Goal: Task Accomplishment & Management: Use online tool/utility

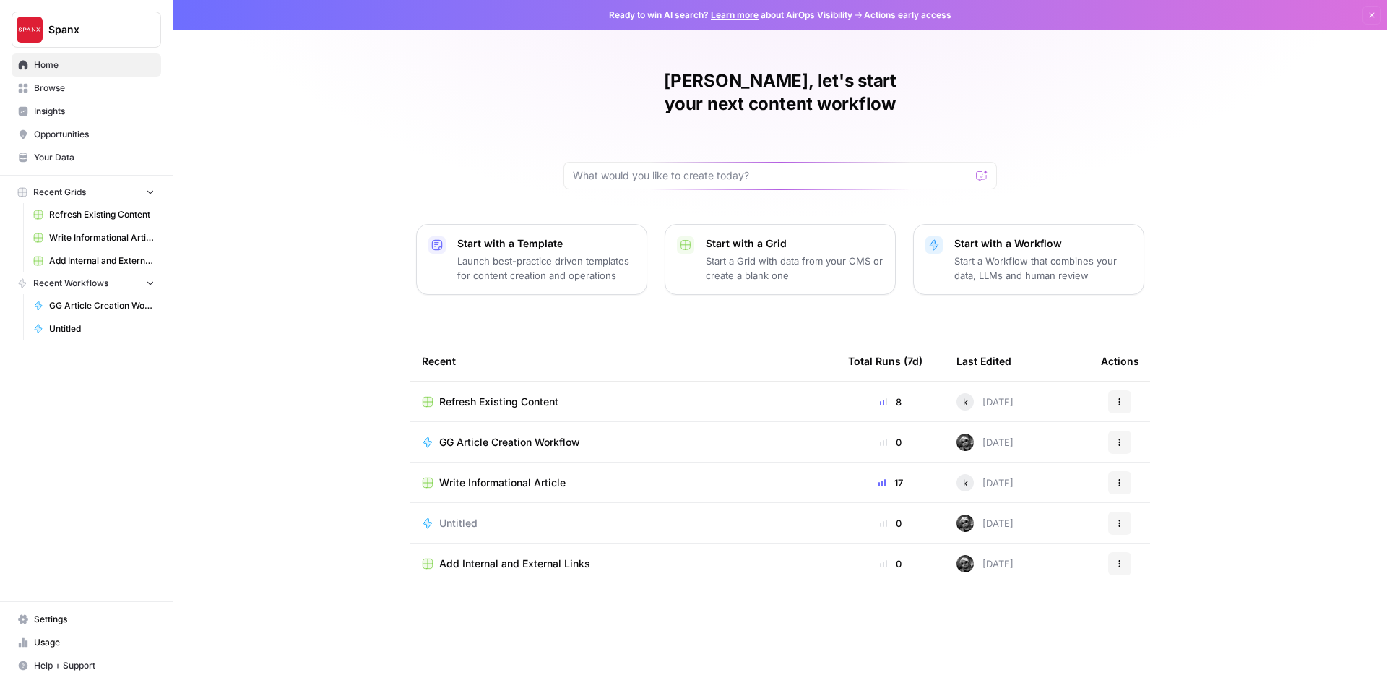
click at [85, 166] on link "Your Data" at bounding box center [87, 157] width 150 height 23
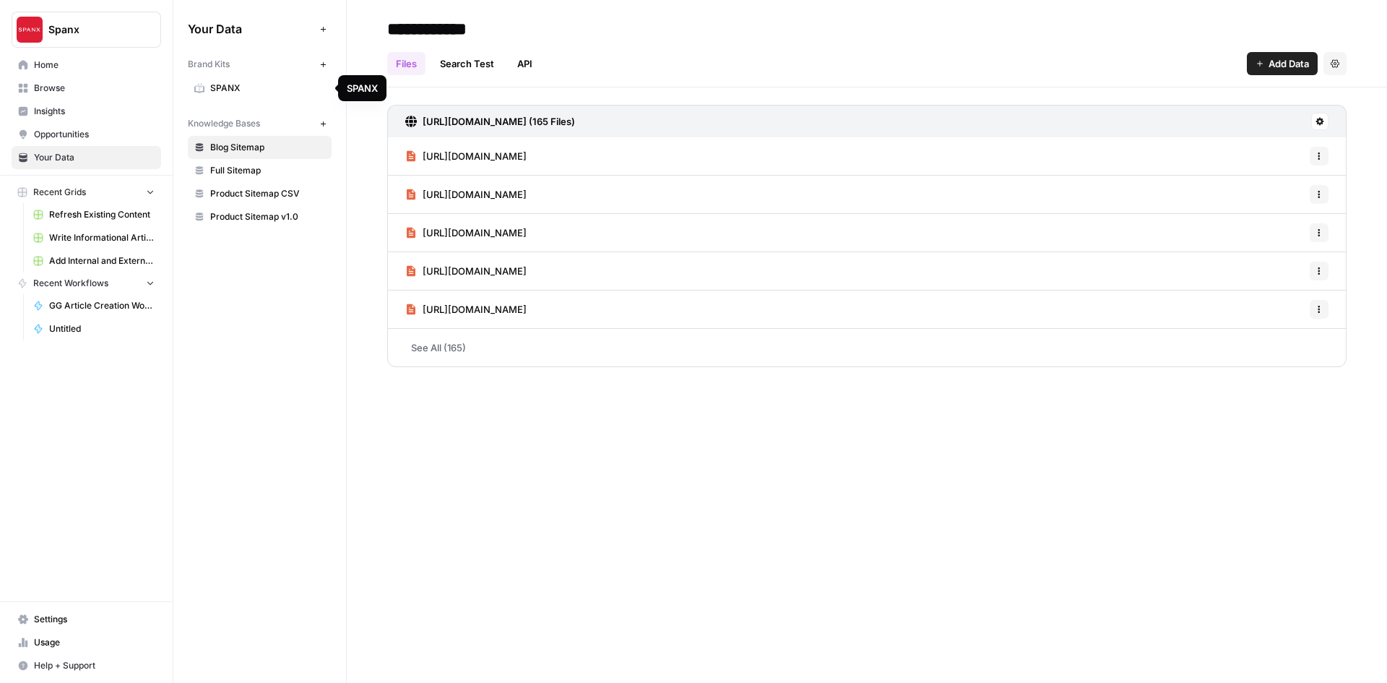
click at [243, 87] on span "SPANX" at bounding box center [267, 88] width 115 height 13
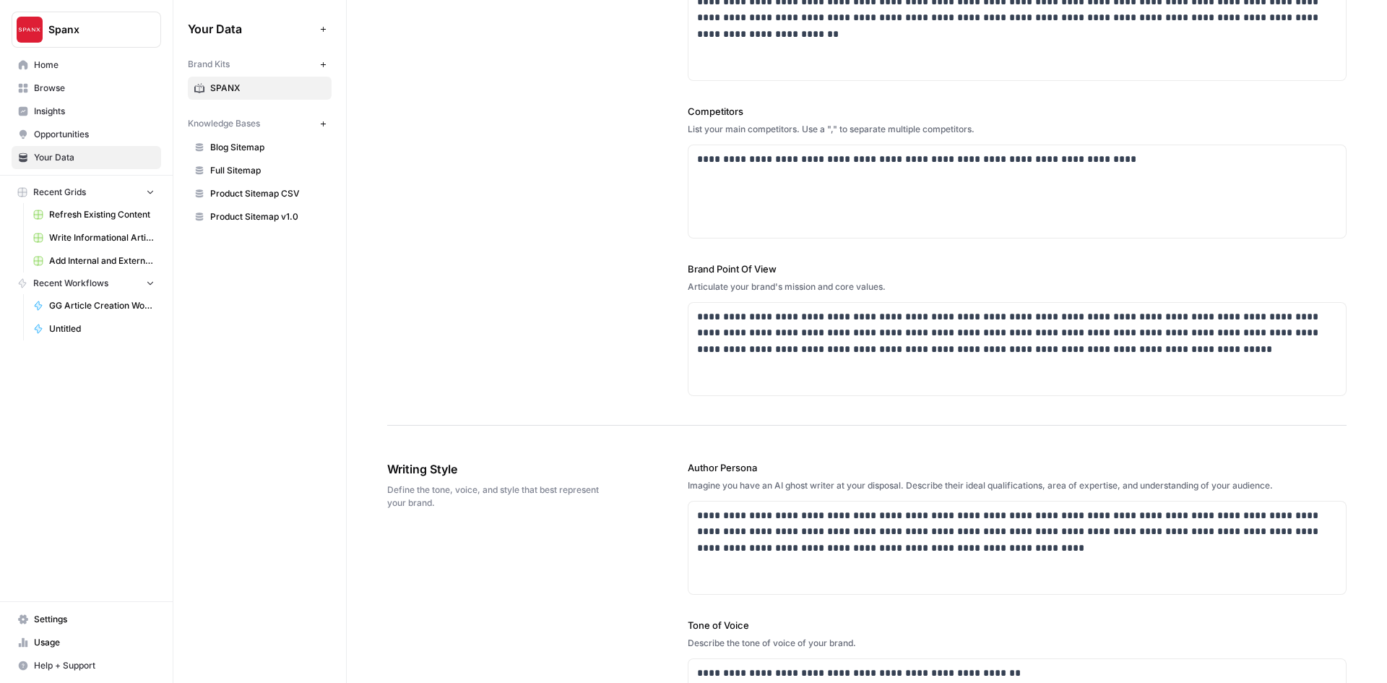
scroll to position [361, 0]
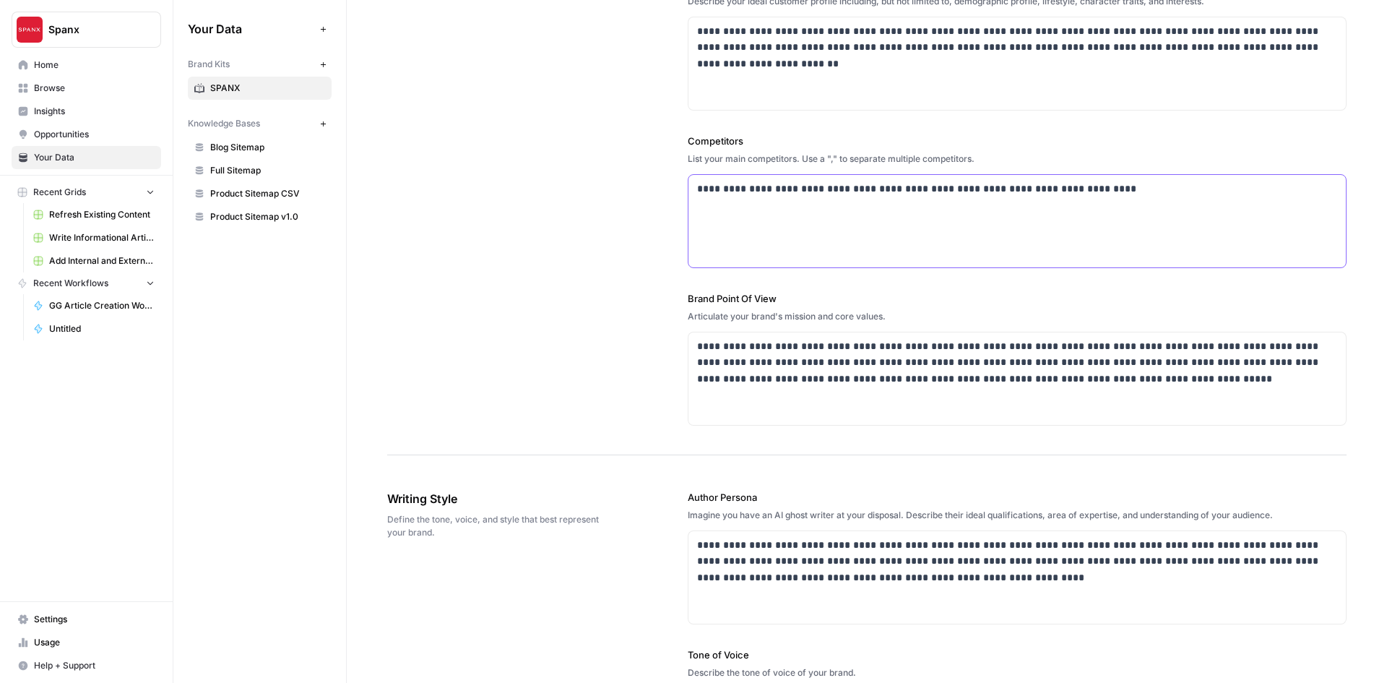
click at [1140, 191] on p "**********" at bounding box center [1013, 189] width 632 height 17
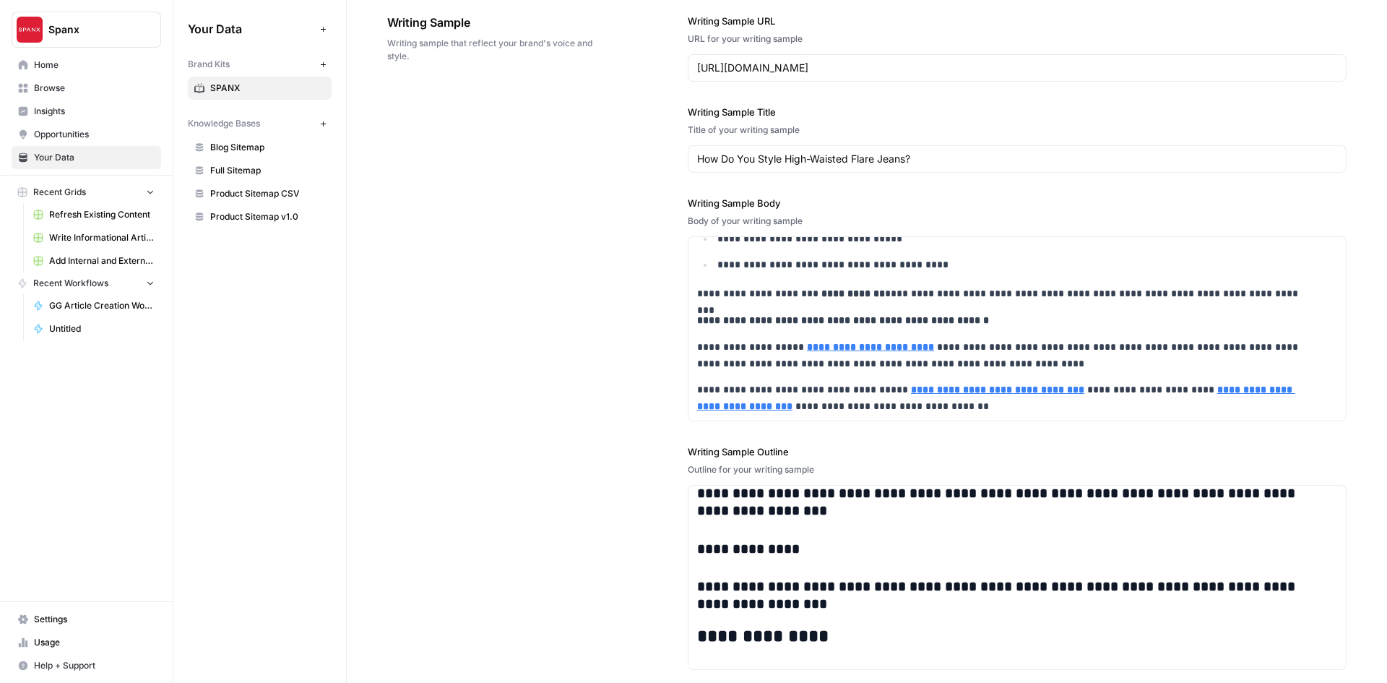
scroll to position [1736, 0]
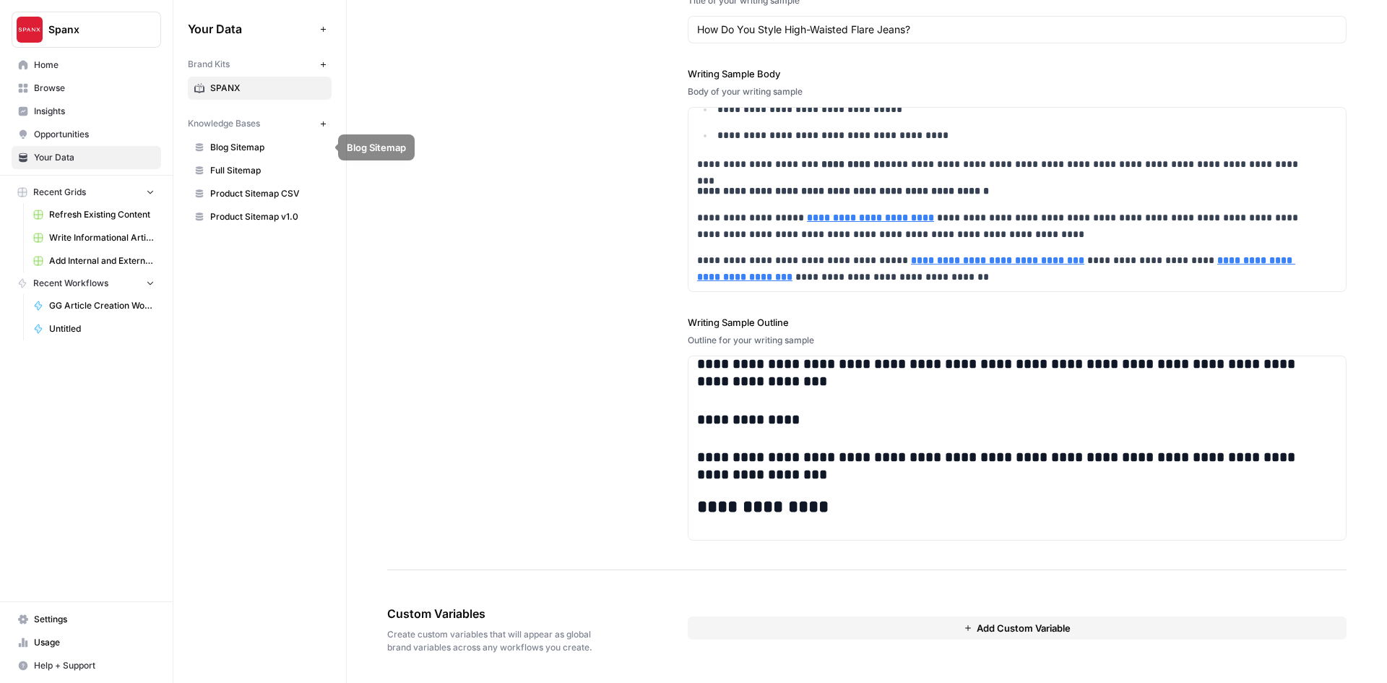
click at [241, 149] on span "Blog Sitemap" at bounding box center [267, 147] width 115 height 13
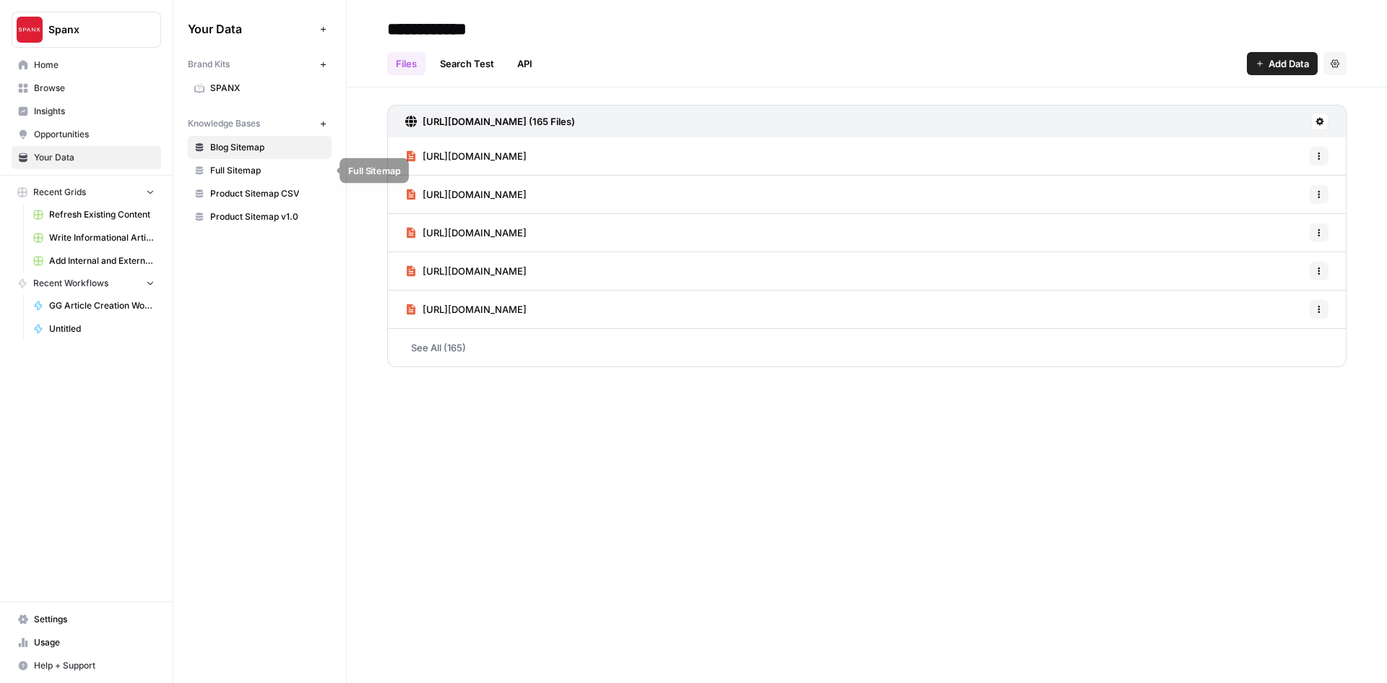
click at [228, 168] on span "Full Sitemap" at bounding box center [267, 170] width 115 height 13
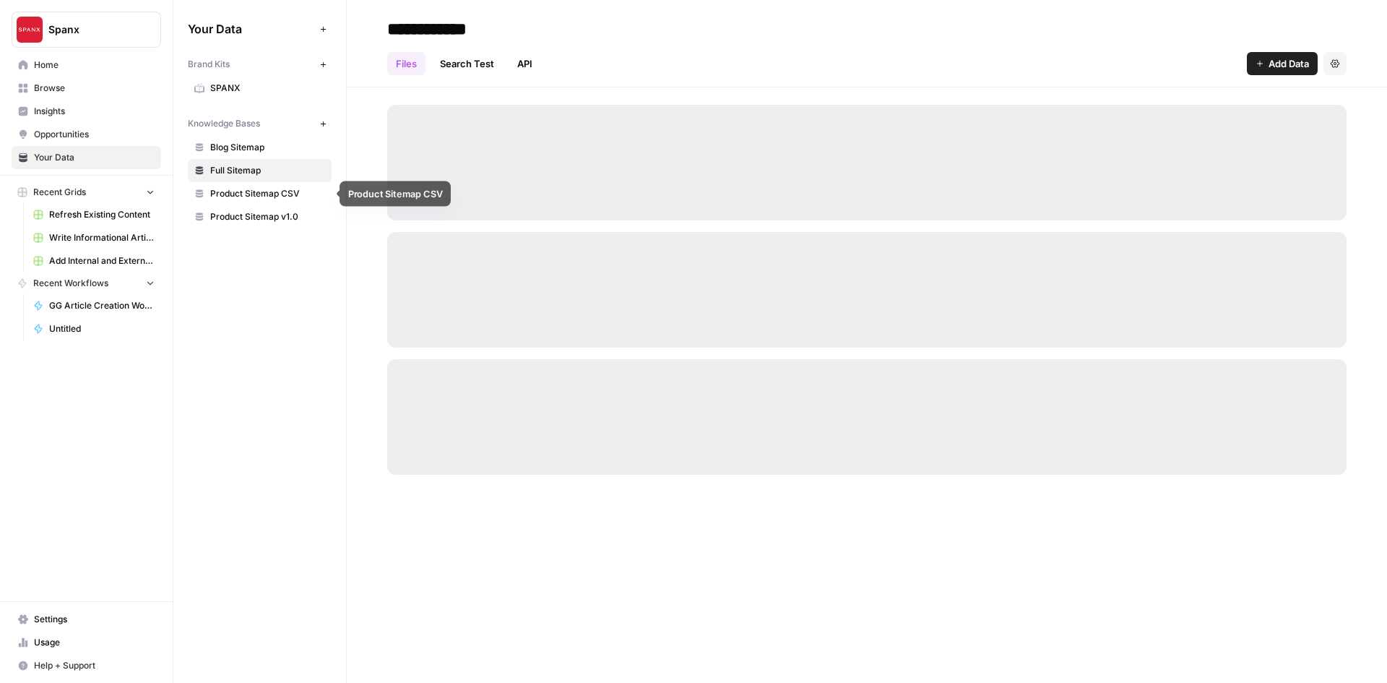
click at [261, 194] on span "Product Sitemap CSV" at bounding box center [267, 193] width 115 height 13
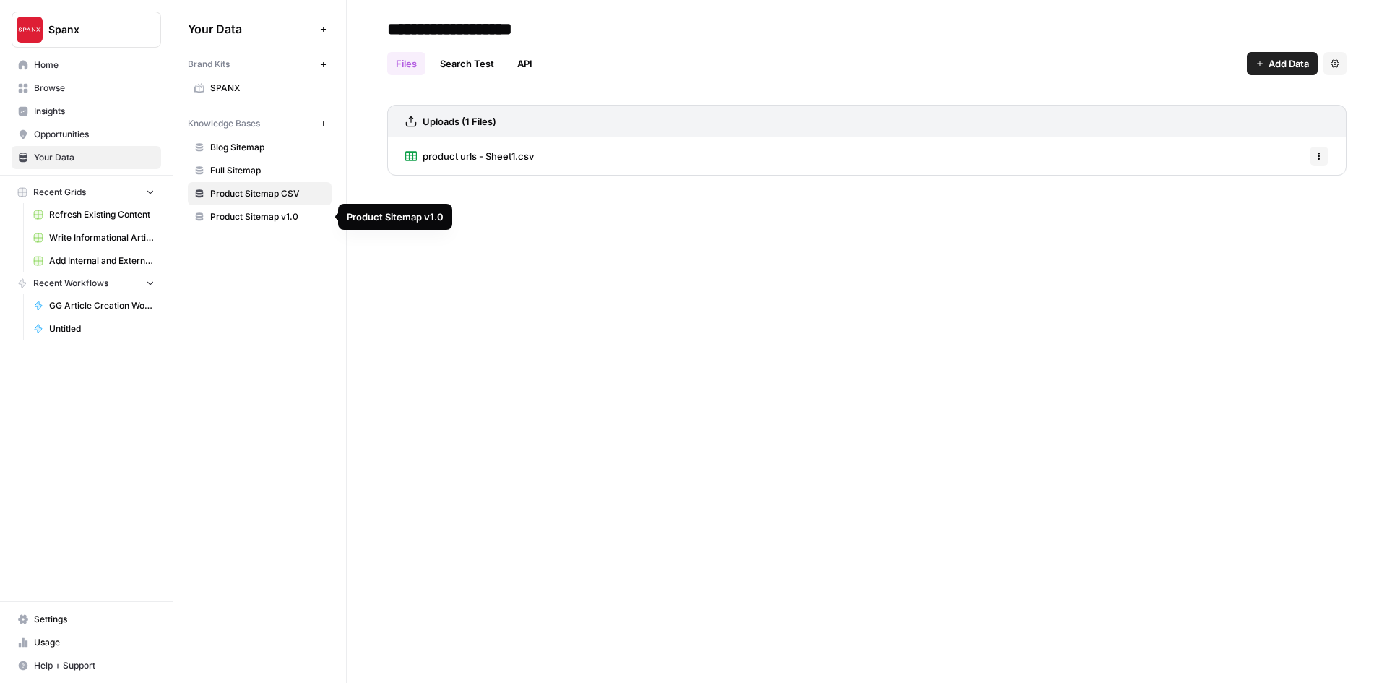
click at [256, 217] on span "Product Sitemap v1.0" at bounding box center [267, 216] width 115 height 13
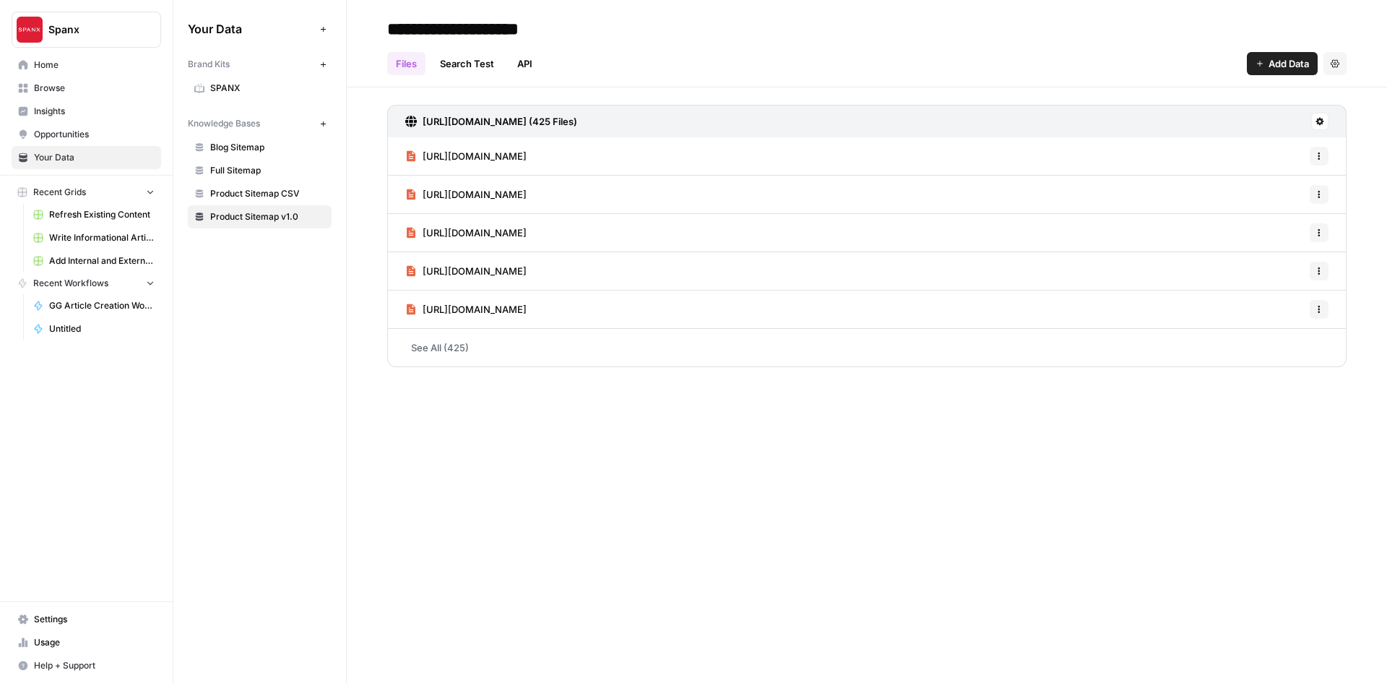
click at [256, 192] on span "Product Sitemap CSV" at bounding box center [267, 193] width 115 height 13
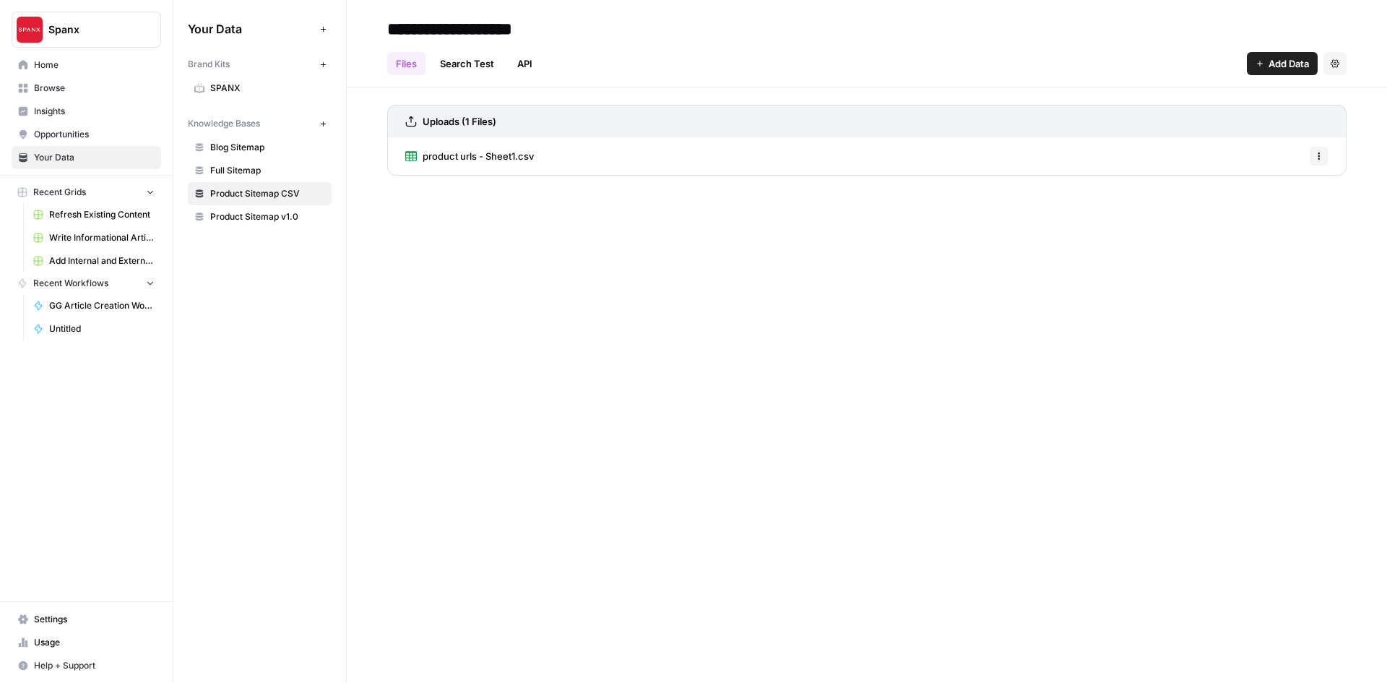
click at [490, 151] on span "product urls - Sheet1.csv" at bounding box center [478, 156] width 111 height 14
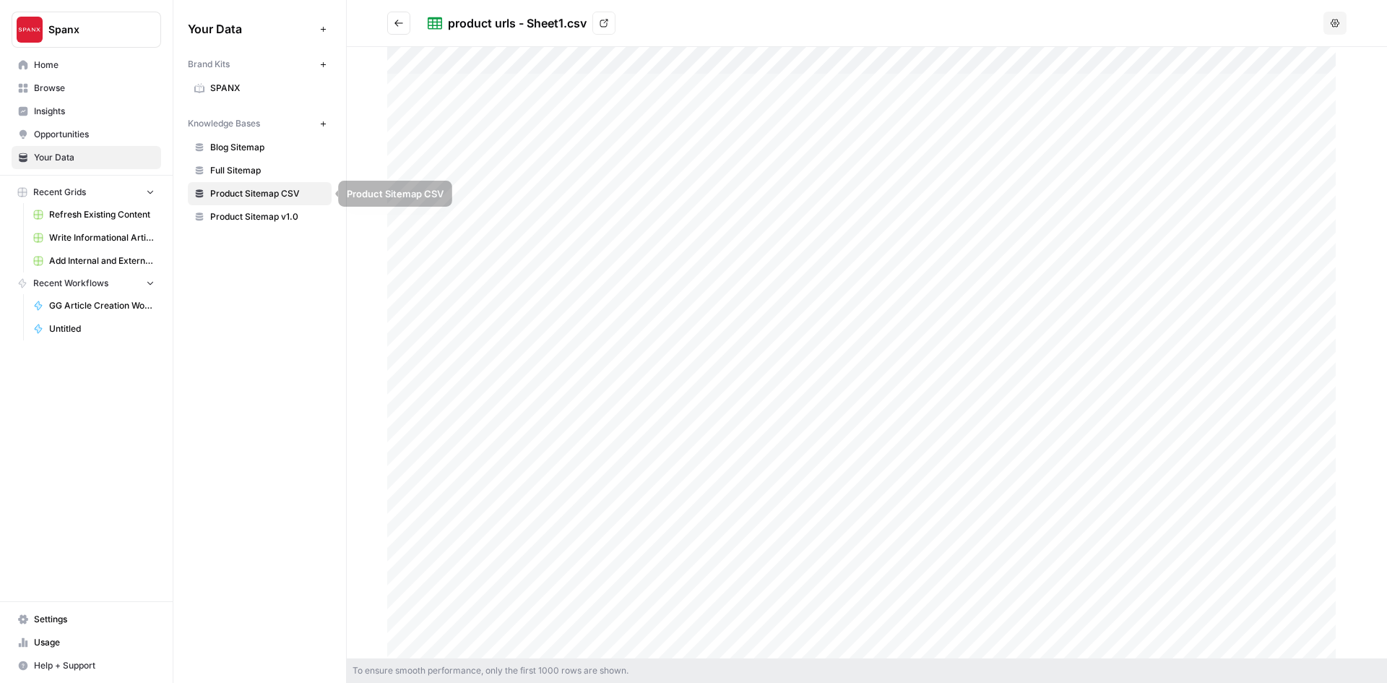
click at [261, 168] on span "Full Sitemap" at bounding box center [267, 170] width 115 height 13
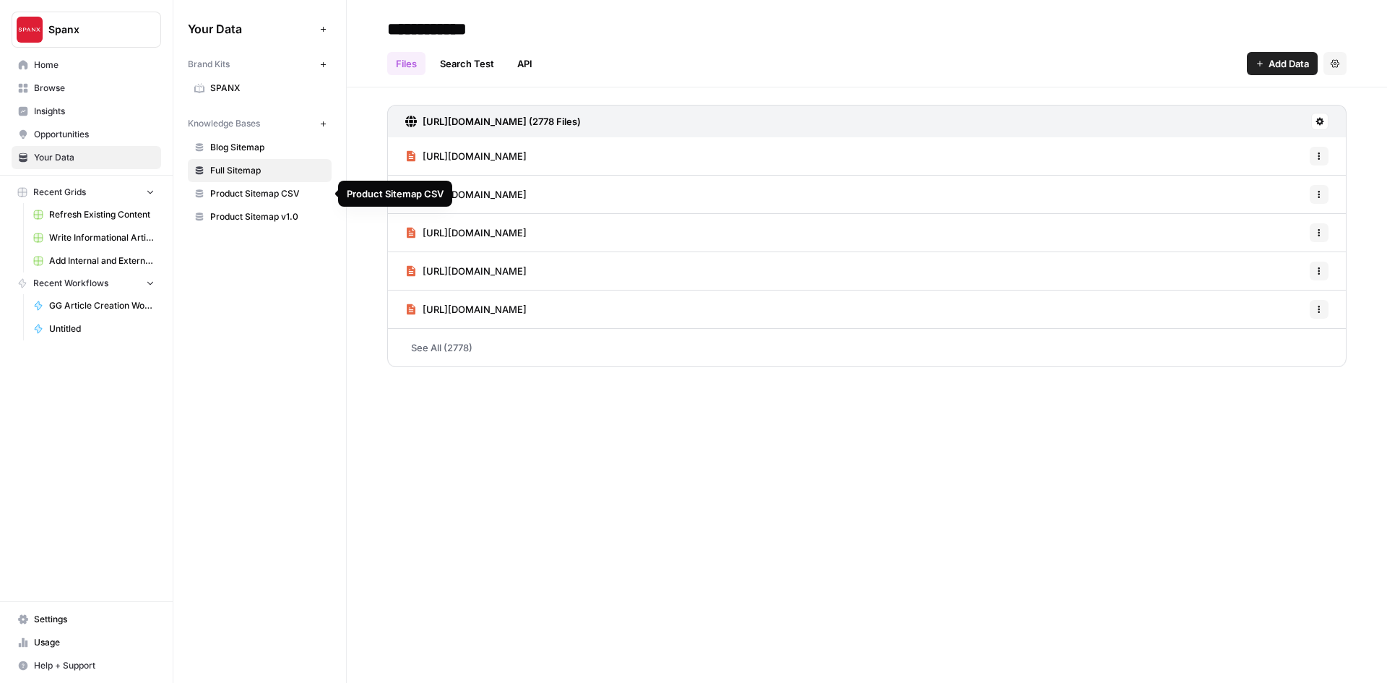
click at [256, 197] on span "Product Sitemap CSV" at bounding box center [267, 193] width 115 height 13
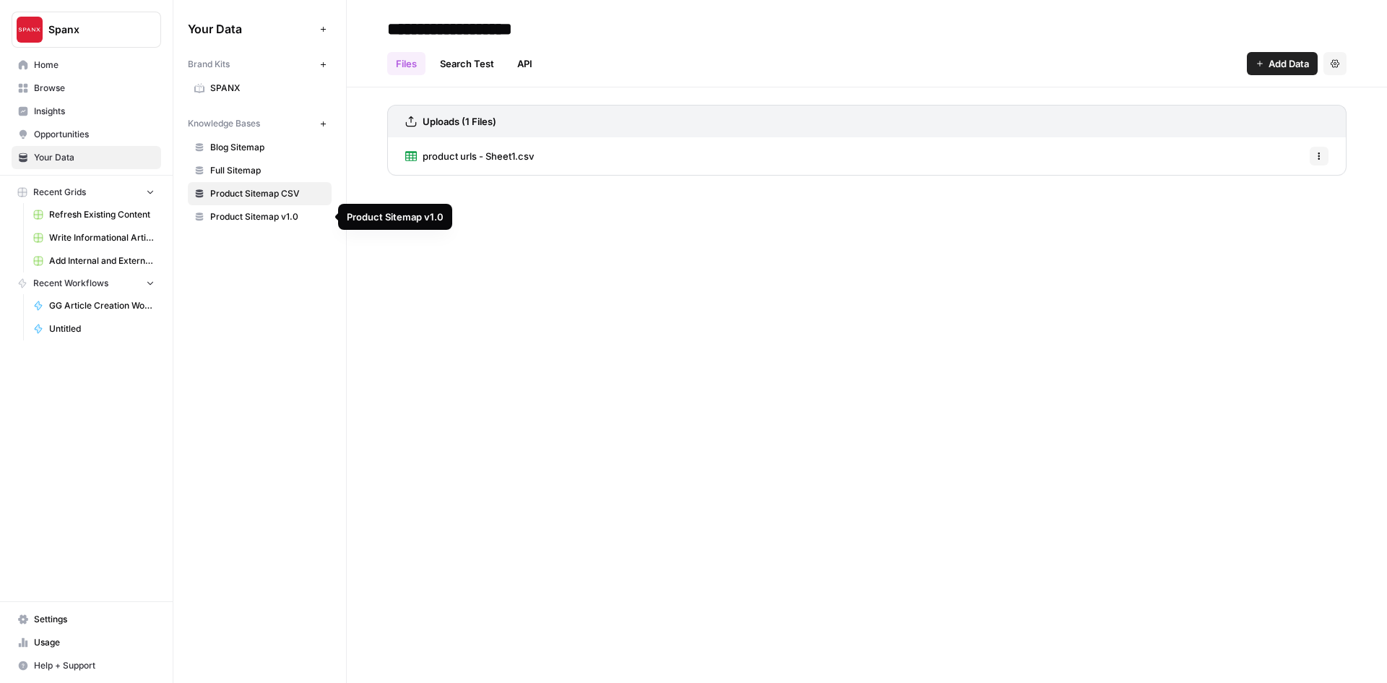
click at [257, 217] on span "Product Sitemap v1.0" at bounding box center [267, 216] width 115 height 13
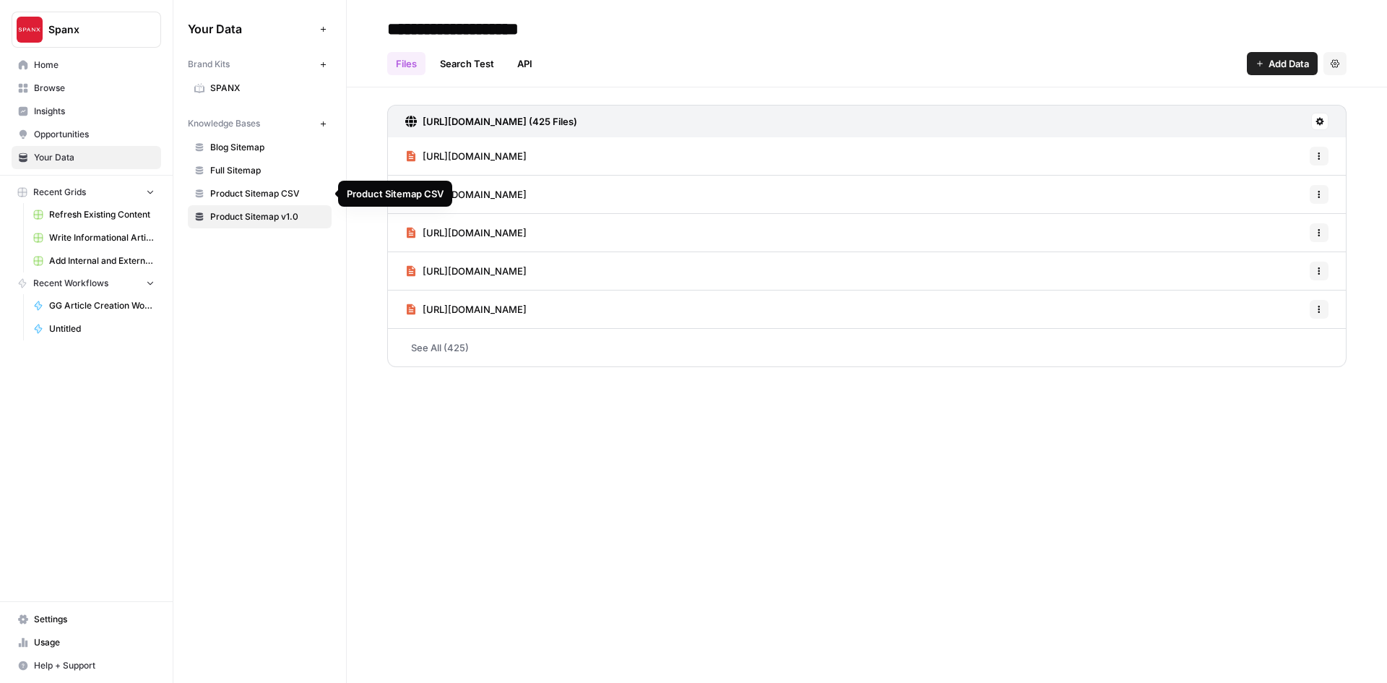
click at [259, 193] on span "Product Sitemap CSV" at bounding box center [267, 193] width 115 height 13
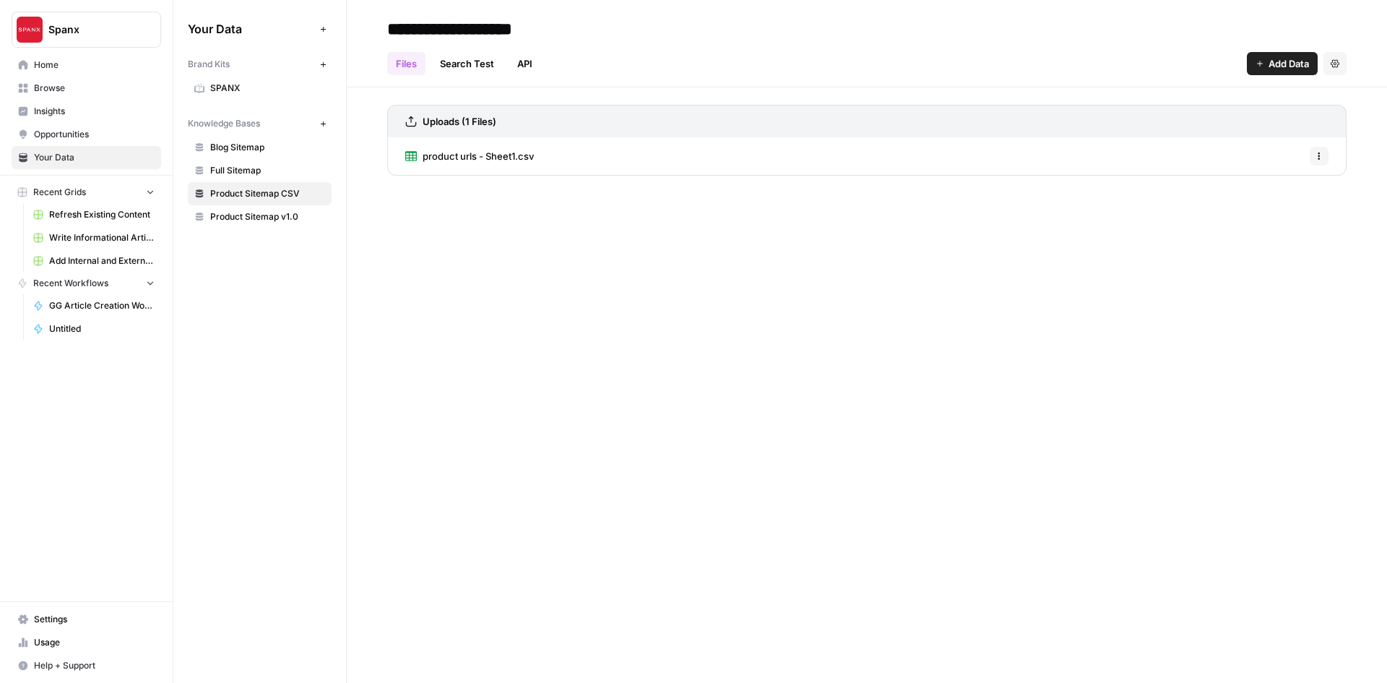
click at [480, 160] on span "product urls - Sheet1.csv" at bounding box center [478, 156] width 111 height 14
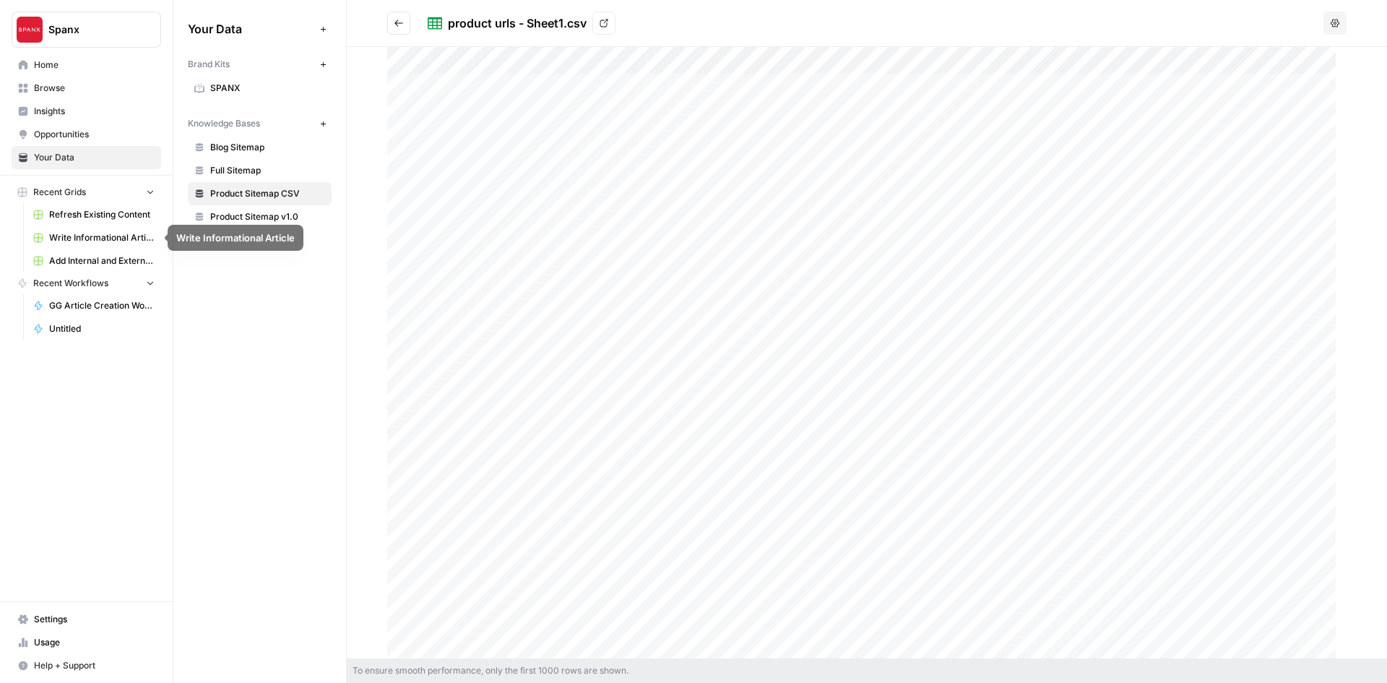
click at [82, 215] on span "Refresh Existing Content" at bounding box center [101, 214] width 105 height 13
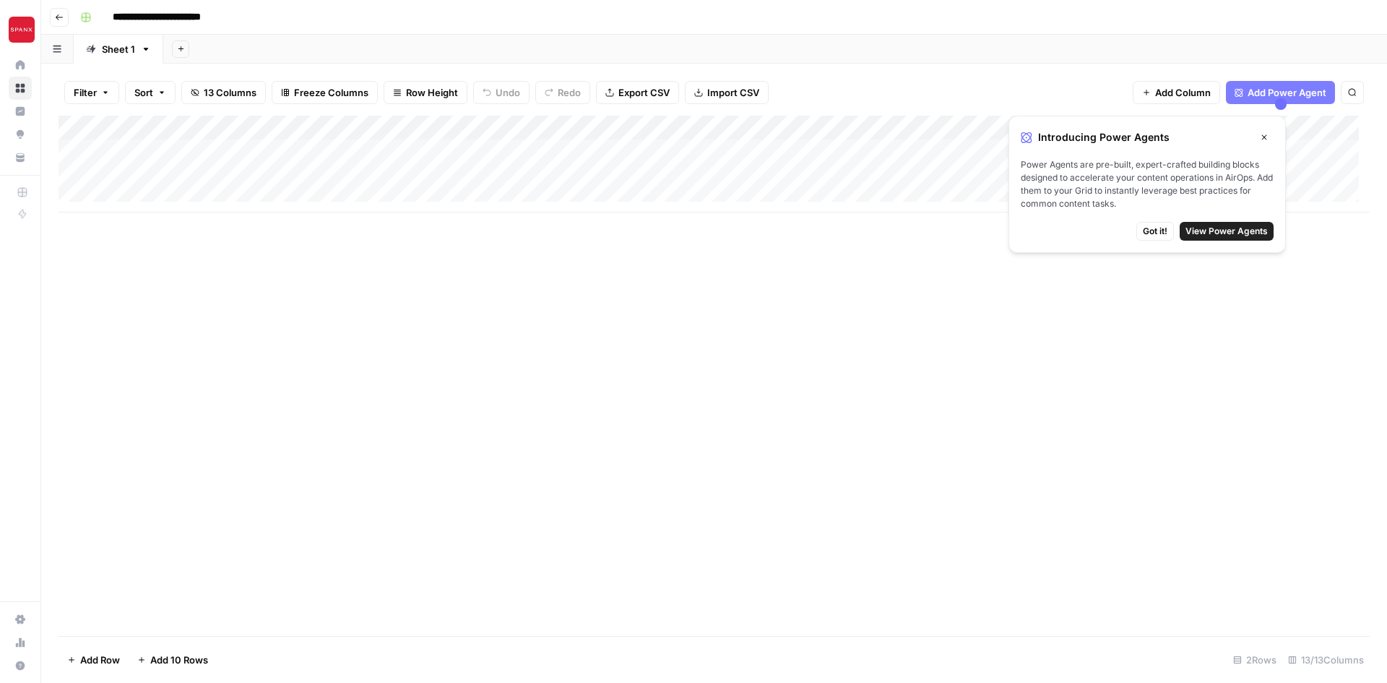
click at [1163, 232] on span "Got it!" at bounding box center [1155, 231] width 25 height 13
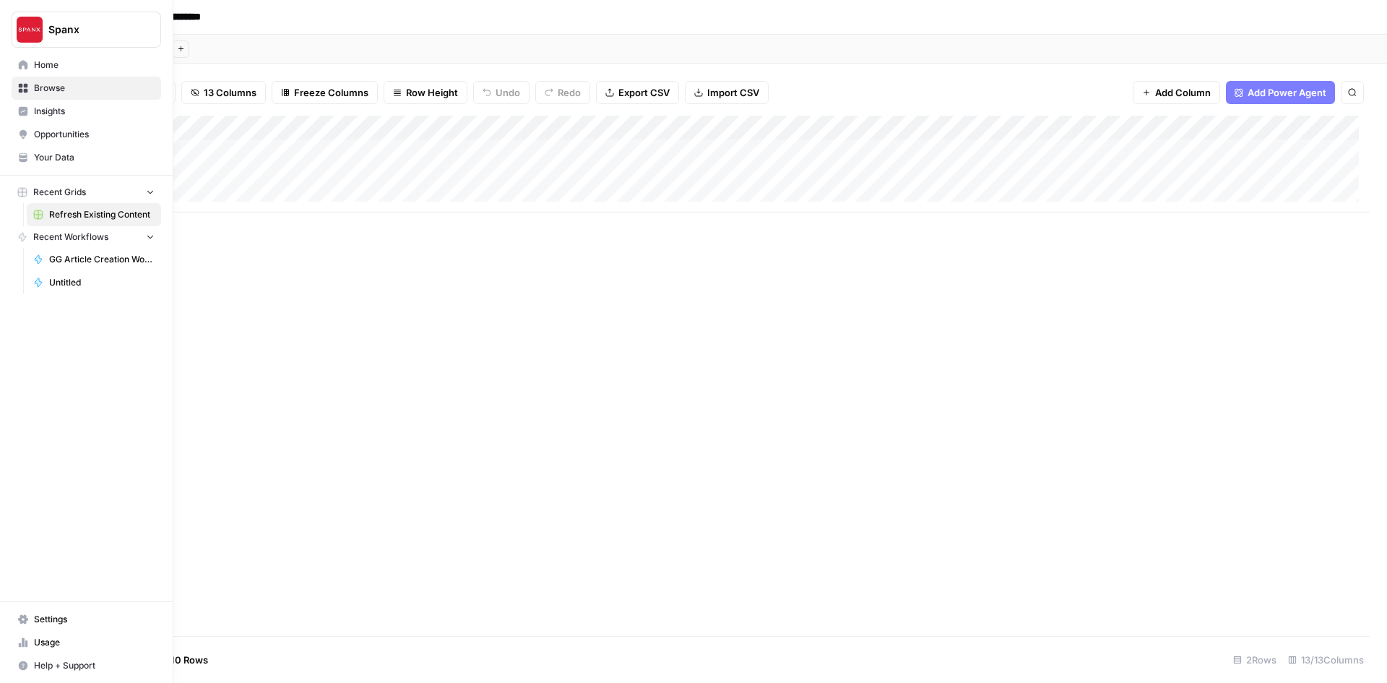
click at [145, 189] on icon "button" at bounding box center [150, 191] width 10 height 10
click at [145, 189] on icon "button" at bounding box center [150, 192] width 10 height 10
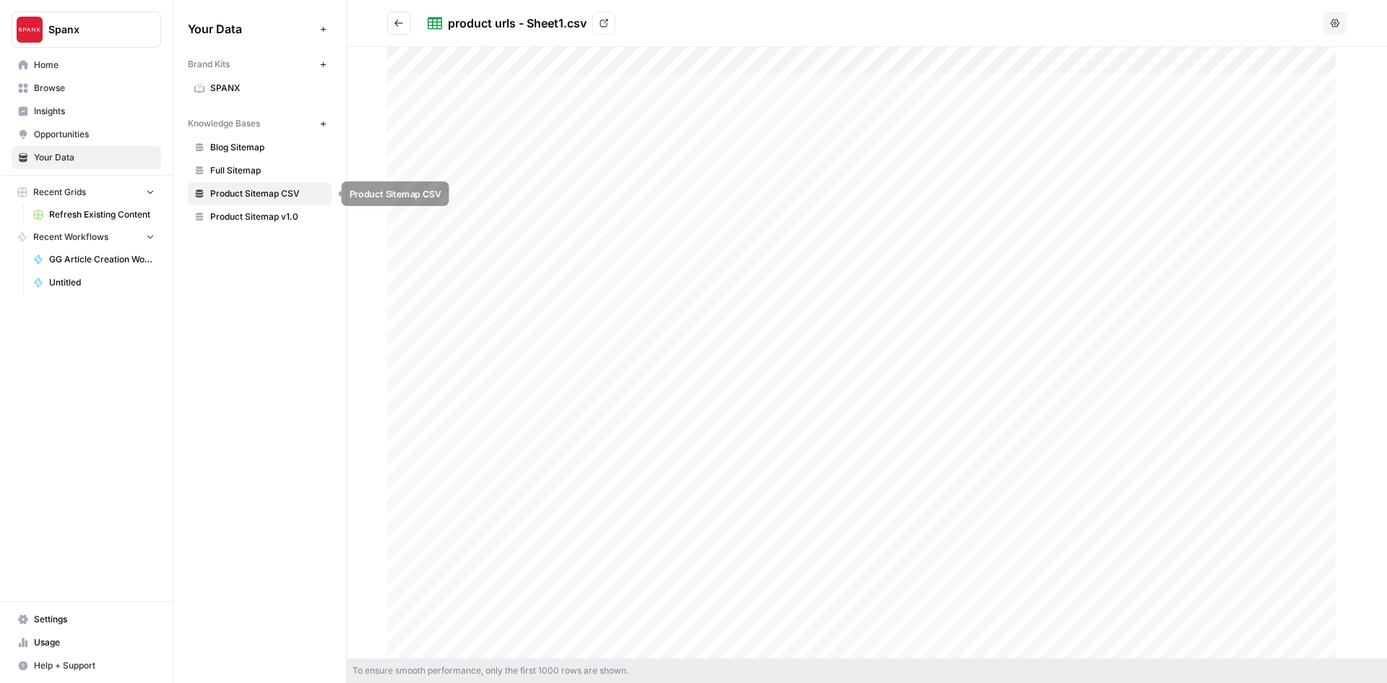
click at [242, 172] on span "Full Sitemap" at bounding box center [267, 170] width 115 height 13
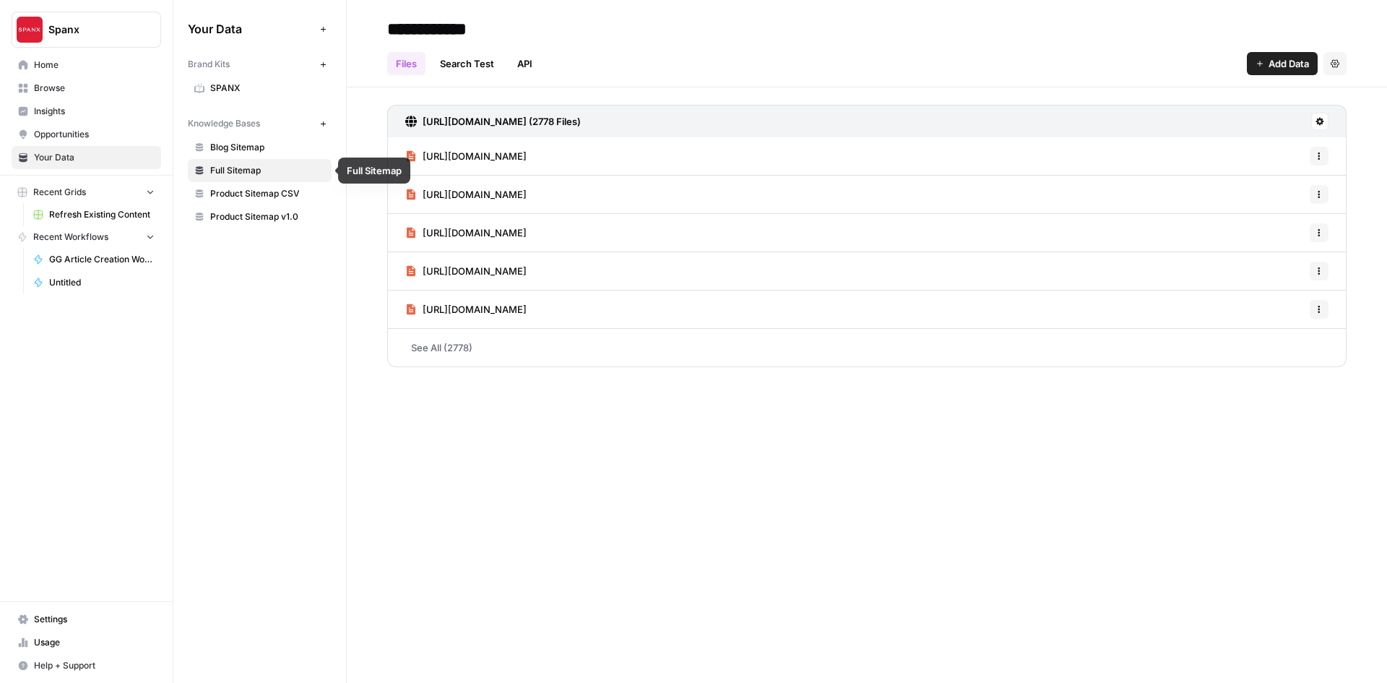
click at [264, 202] on link "Product Sitemap CSV" at bounding box center [260, 193] width 144 height 23
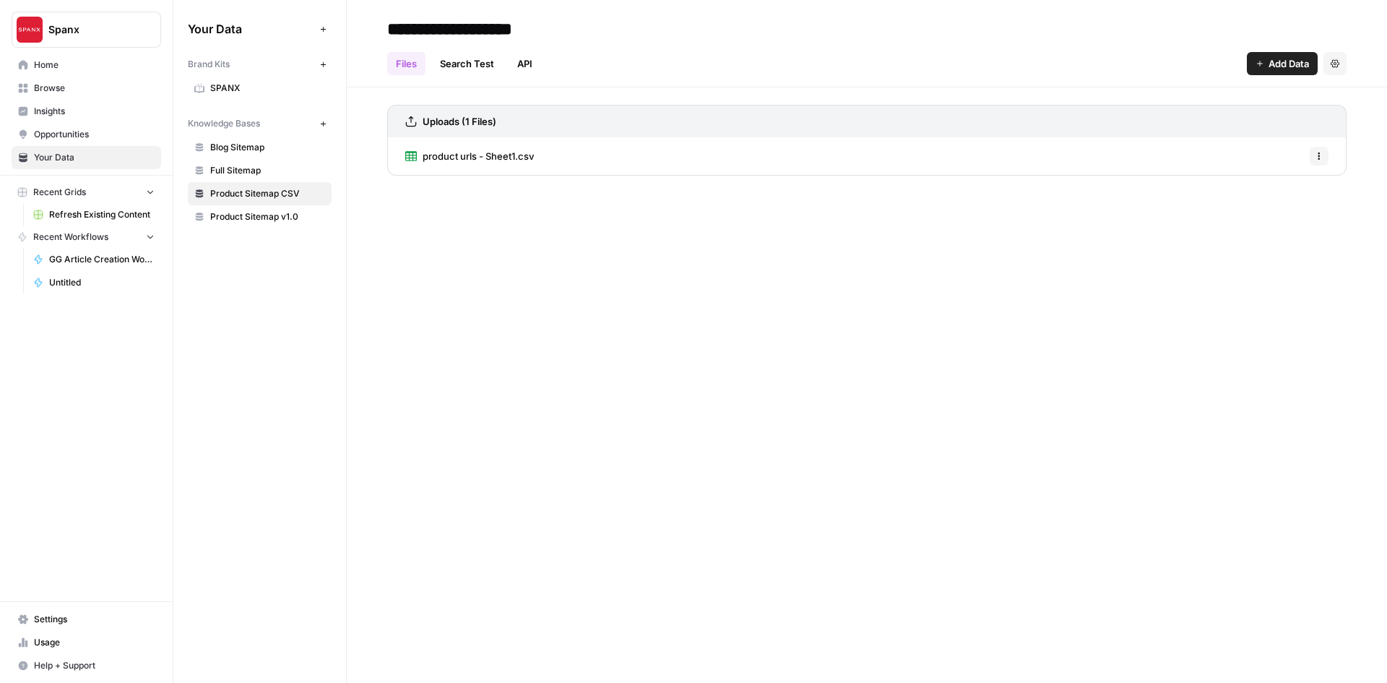
click at [140, 194] on button "Recent Grids" at bounding box center [87, 192] width 150 height 22
click at [141, 193] on button "Recent Grids" at bounding box center [87, 192] width 150 height 22
drag, startPoint x: 234, startPoint y: 157, endPoint x: 241, endPoint y: 153, distance: 8.1
click at [234, 156] on link "Blog Sitemap" at bounding box center [260, 147] width 144 height 23
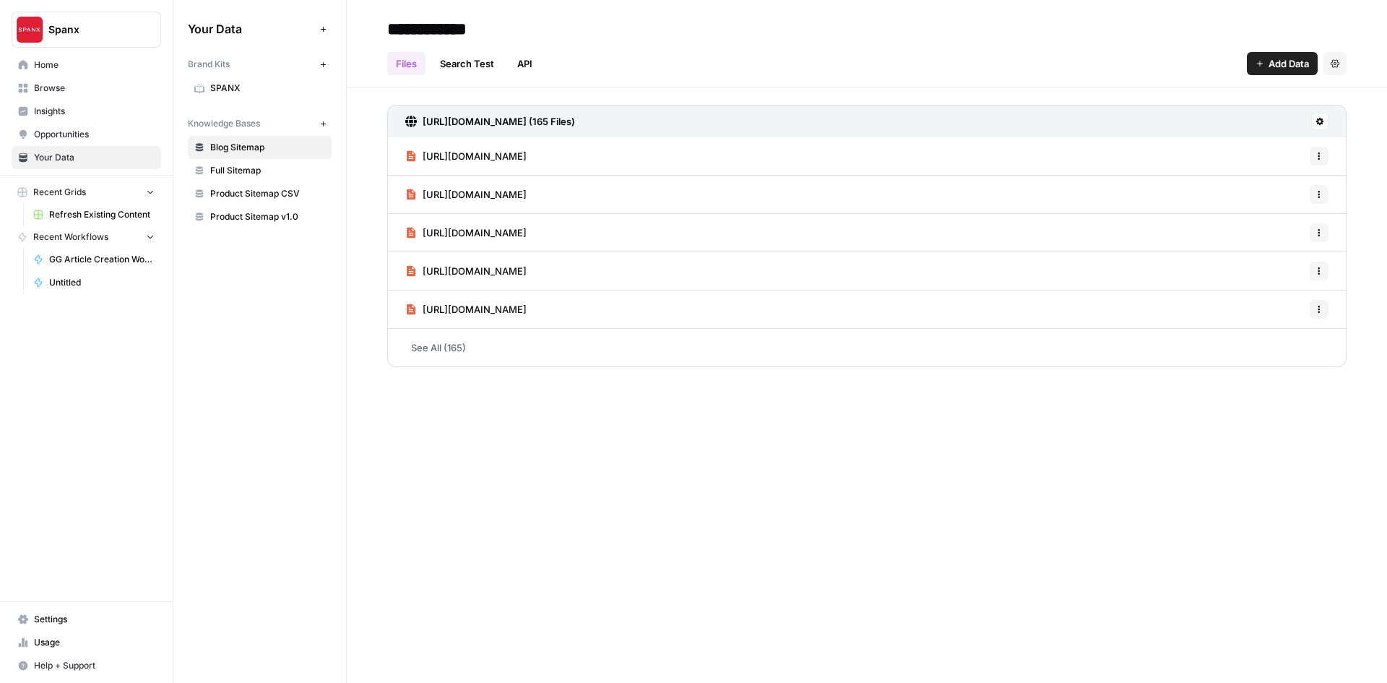
click at [241, 168] on span "Full Sitemap" at bounding box center [267, 170] width 115 height 13
click at [243, 195] on span "Product Sitemap CSV" at bounding box center [267, 193] width 115 height 13
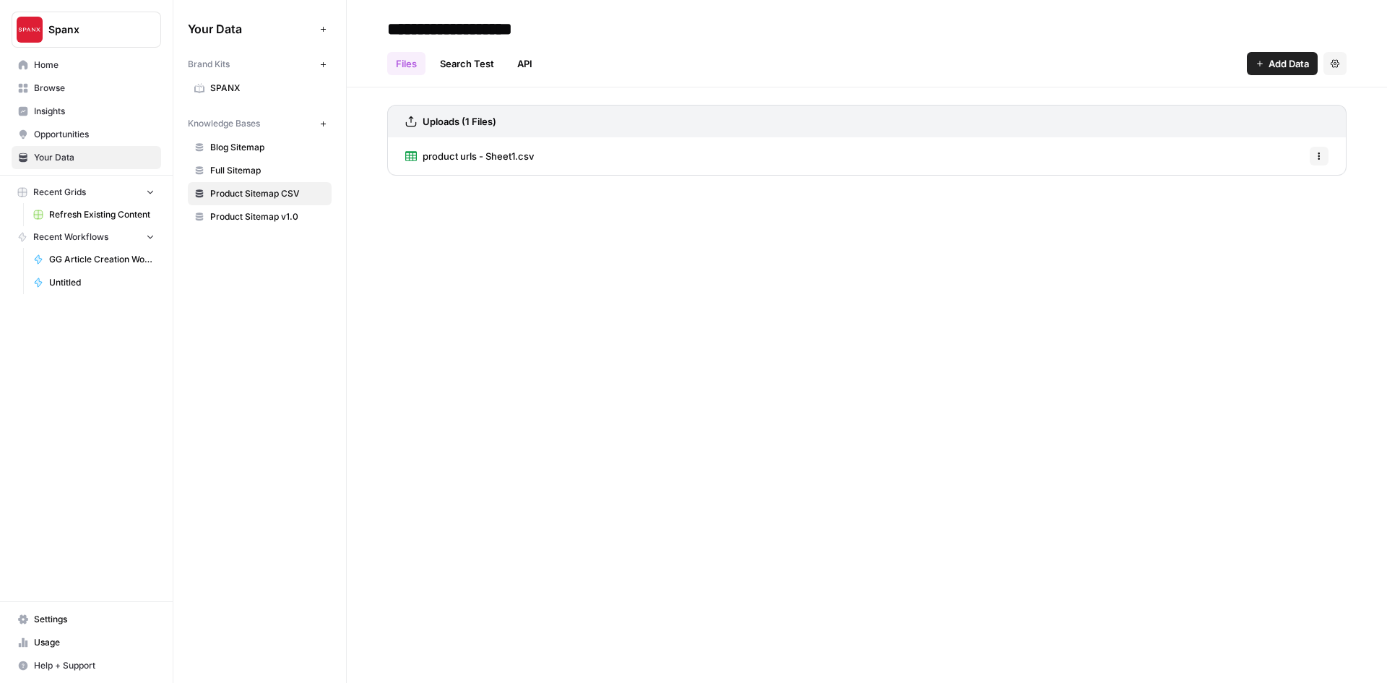
click at [256, 217] on span "Product Sitemap v1.0" at bounding box center [267, 216] width 115 height 13
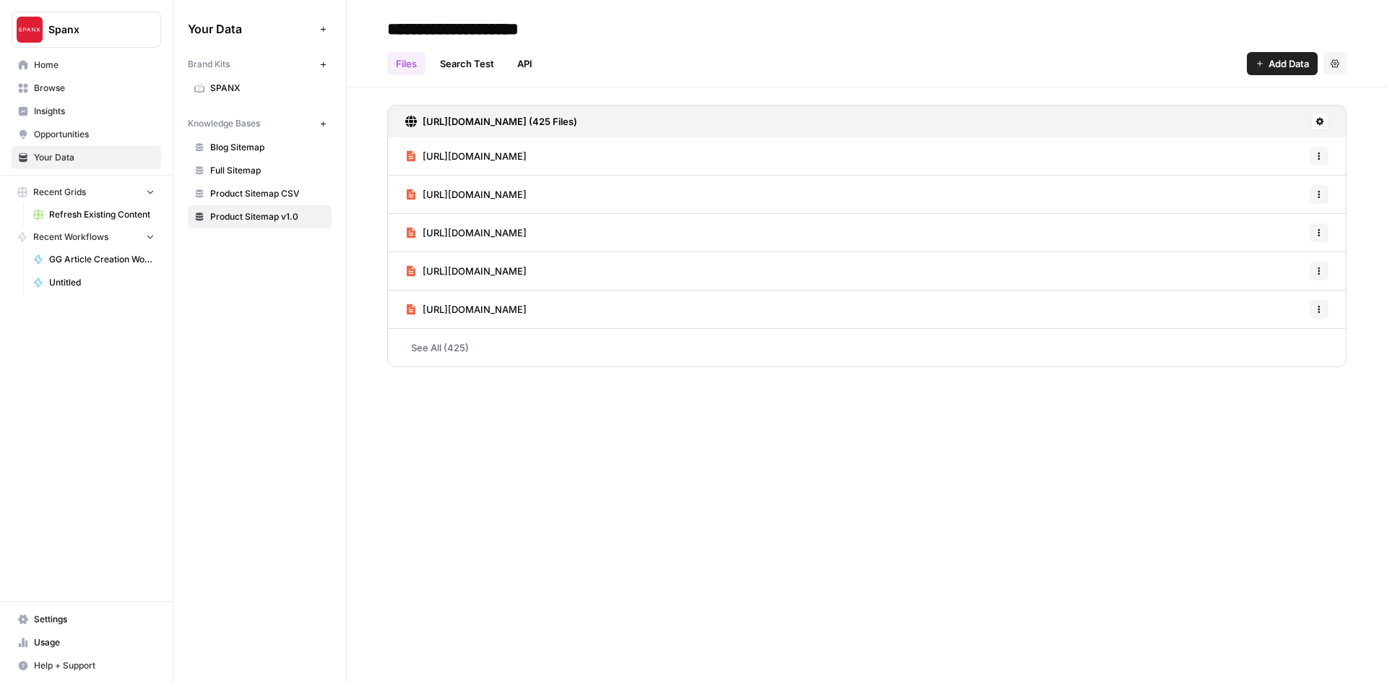
click at [150, 194] on icon "button" at bounding box center [150, 191] width 10 height 10
click at [150, 194] on icon "button" at bounding box center [151, 192] width 4 height 6
click at [64, 64] on span "Home" at bounding box center [94, 65] width 121 height 13
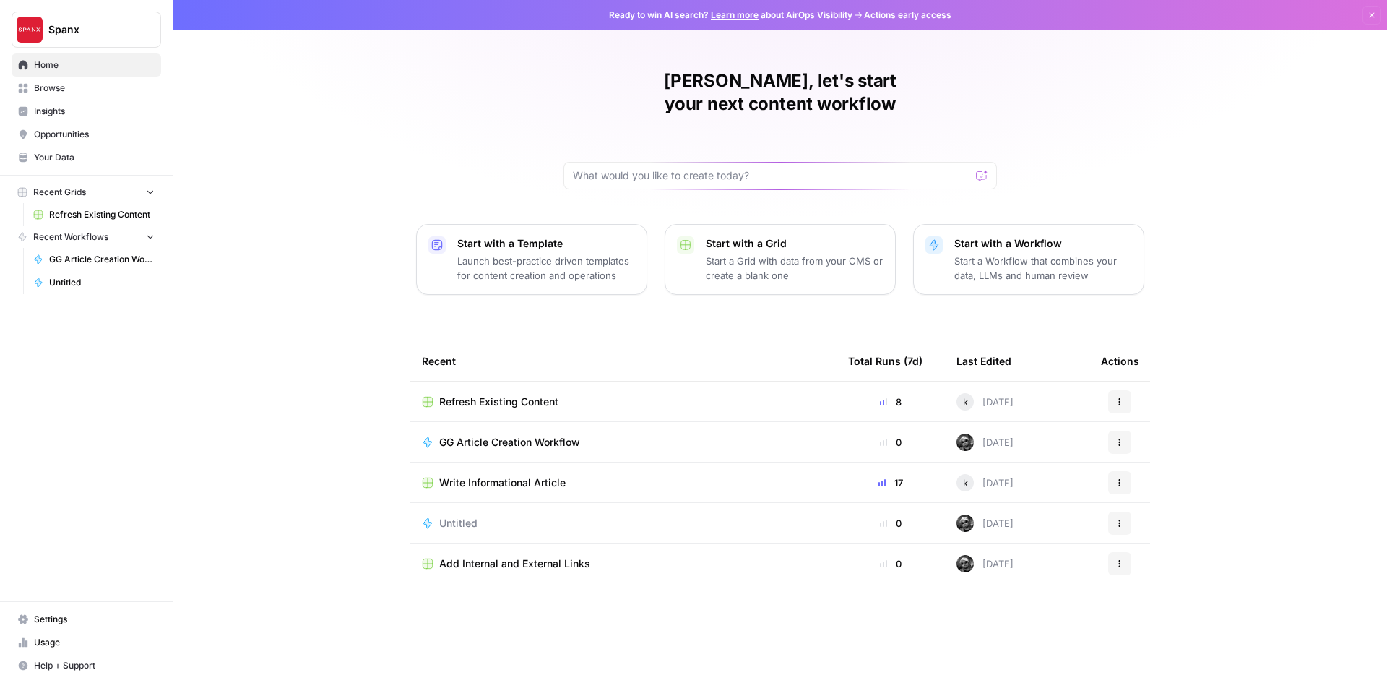
click at [542, 475] on span "Write Informational Article" at bounding box center [502, 482] width 126 height 14
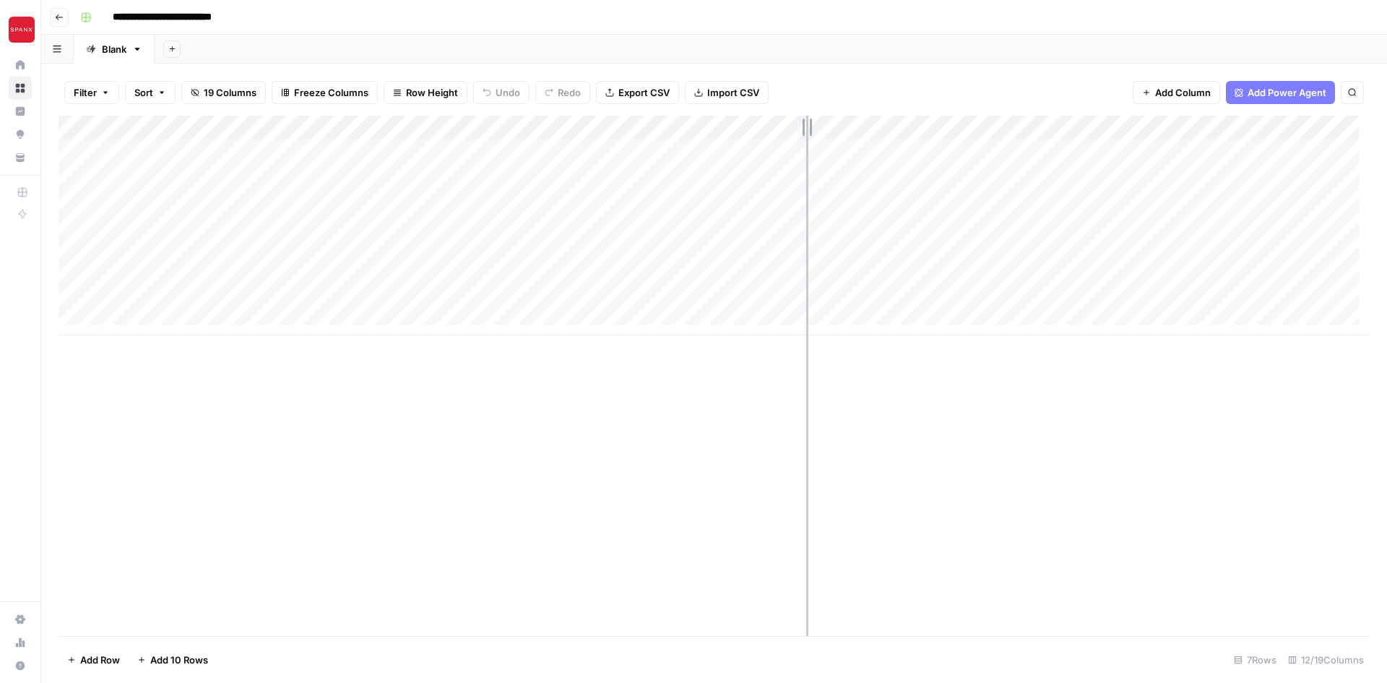
drag, startPoint x: 649, startPoint y: 126, endPoint x: 806, endPoint y: 141, distance: 158.1
click at [806, 141] on div "Add Column" at bounding box center [714, 226] width 1311 height 220
drag, startPoint x: 808, startPoint y: 131, endPoint x: 1129, endPoint y: 152, distance: 321.3
click at [1129, 152] on div "Add Column" at bounding box center [714, 226] width 1311 height 220
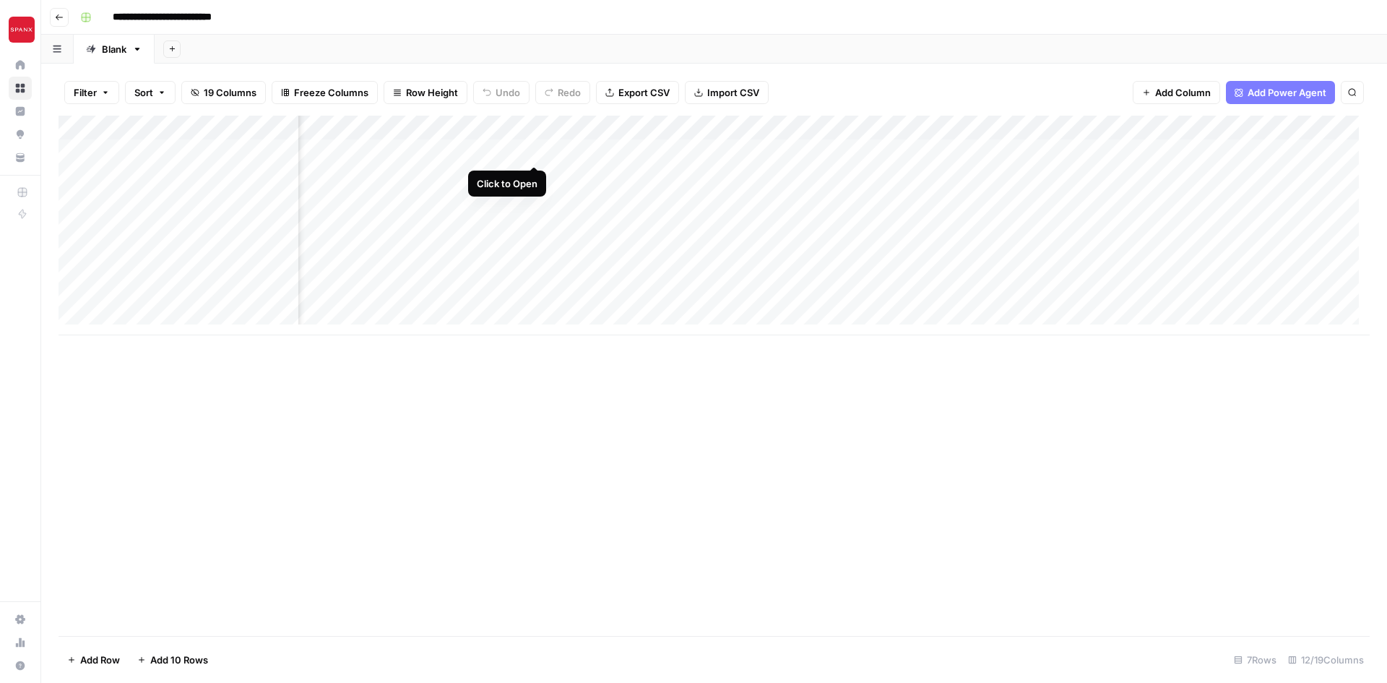
click at [530, 147] on div "Add Column" at bounding box center [714, 226] width 1311 height 220
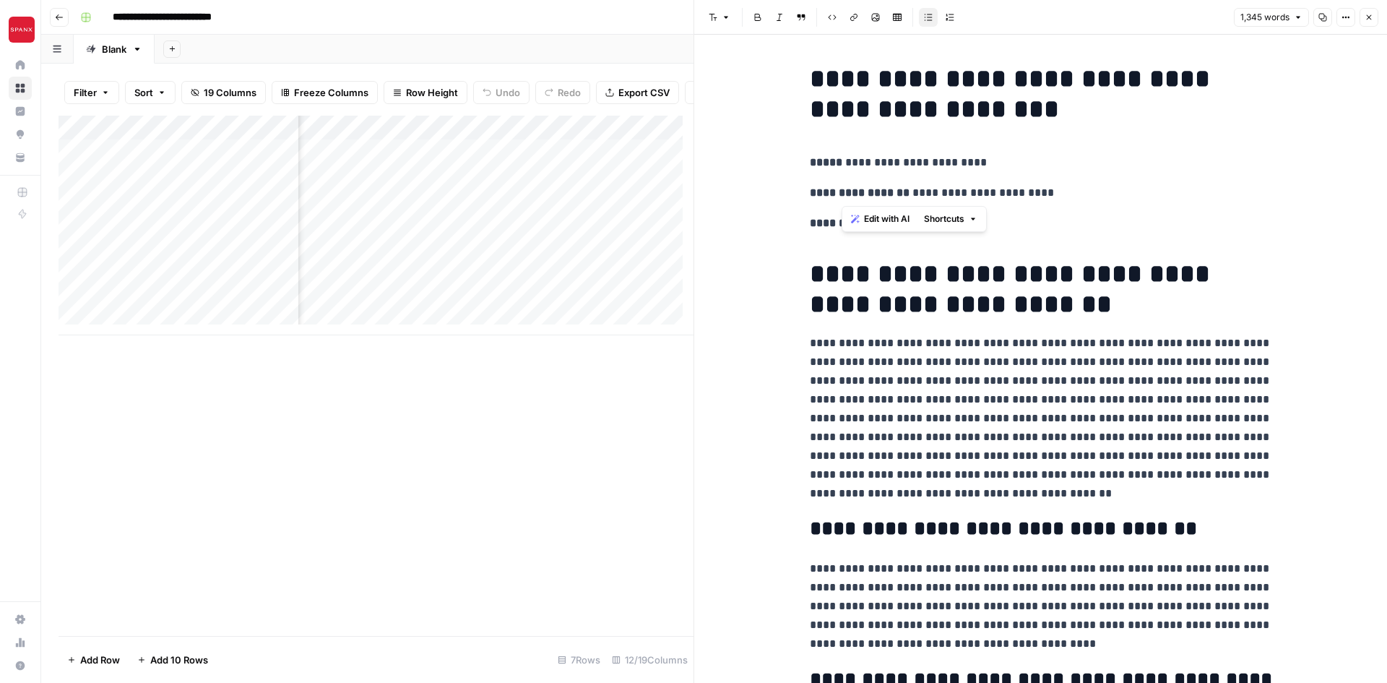
drag, startPoint x: 839, startPoint y: 170, endPoint x: 980, endPoint y: 173, distance: 141.6
click at [1091, 389] on p "**********" at bounding box center [1041, 418] width 462 height 169
drag, startPoint x: 846, startPoint y: 342, endPoint x: 1288, endPoint y: 474, distance: 461.2
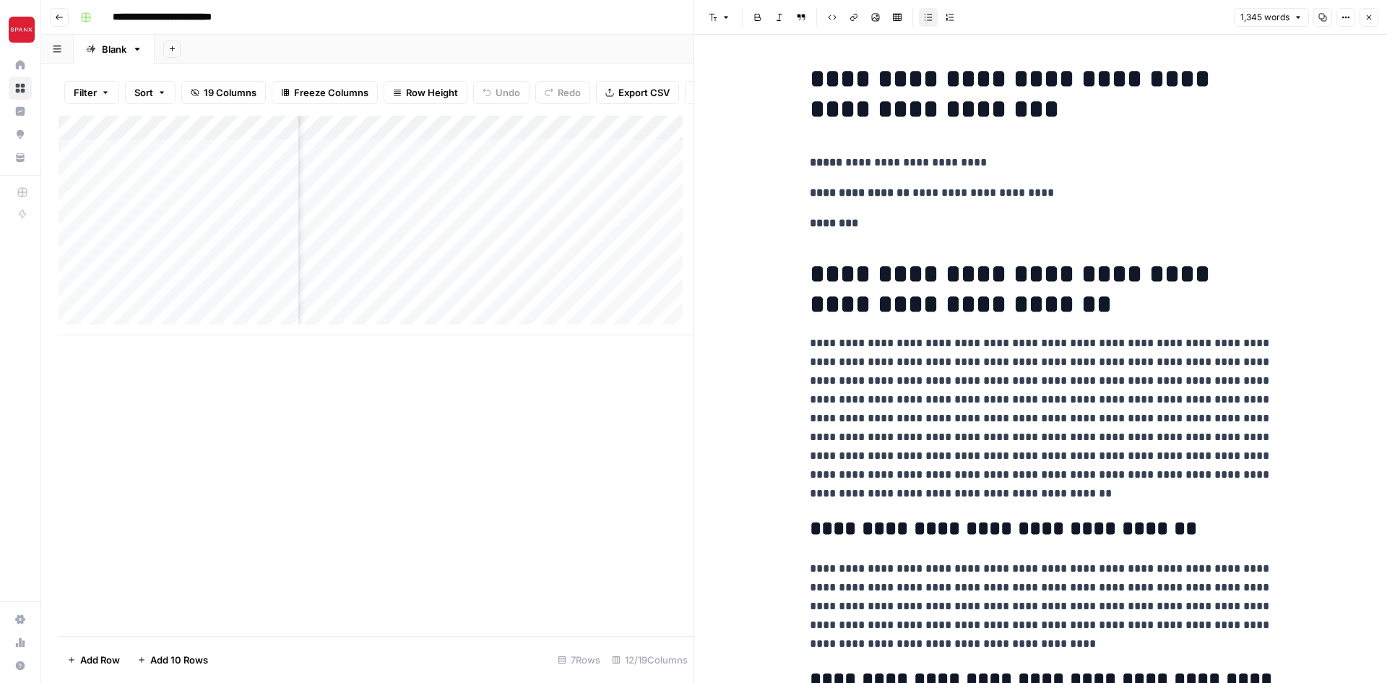
click at [1369, 20] on icon "button" at bounding box center [1368, 17] width 9 height 9
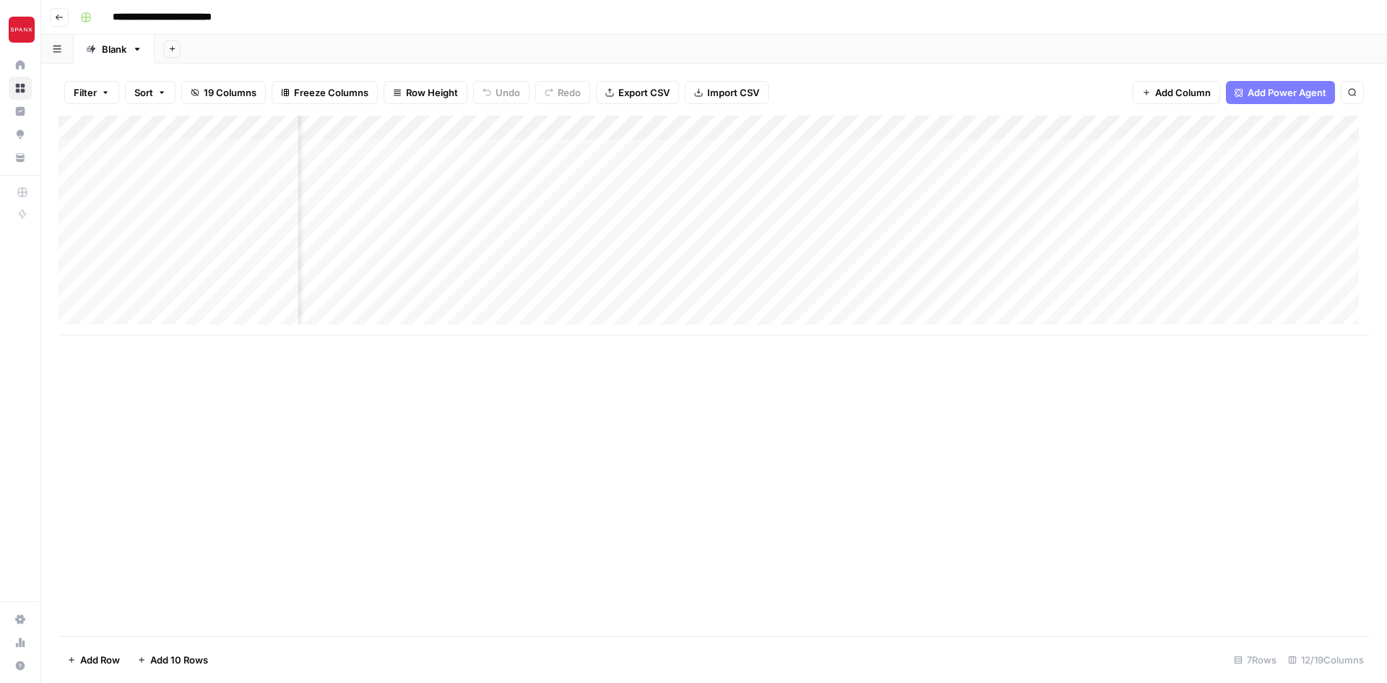
click at [833, 152] on div "Add Column" at bounding box center [714, 226] width 1311 height 220
click at [829, 152] on div "Add Column" at bounding box center [714, 226] width 1311 height 220
click at [810, 150] on div "Add Column" at bounding box center [714, 226] width 1311 height 220
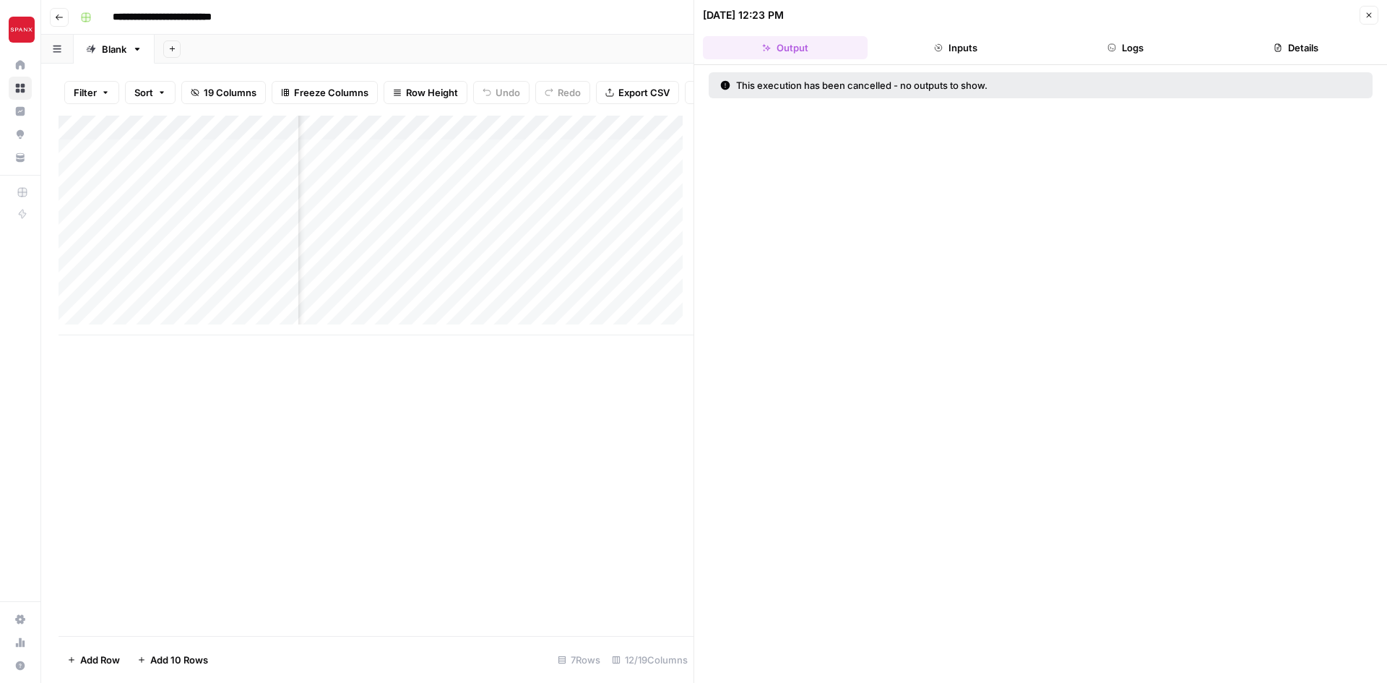
click at [974, 48] on button "Inputs" at bounding box center [955, 47] width 165 height 23
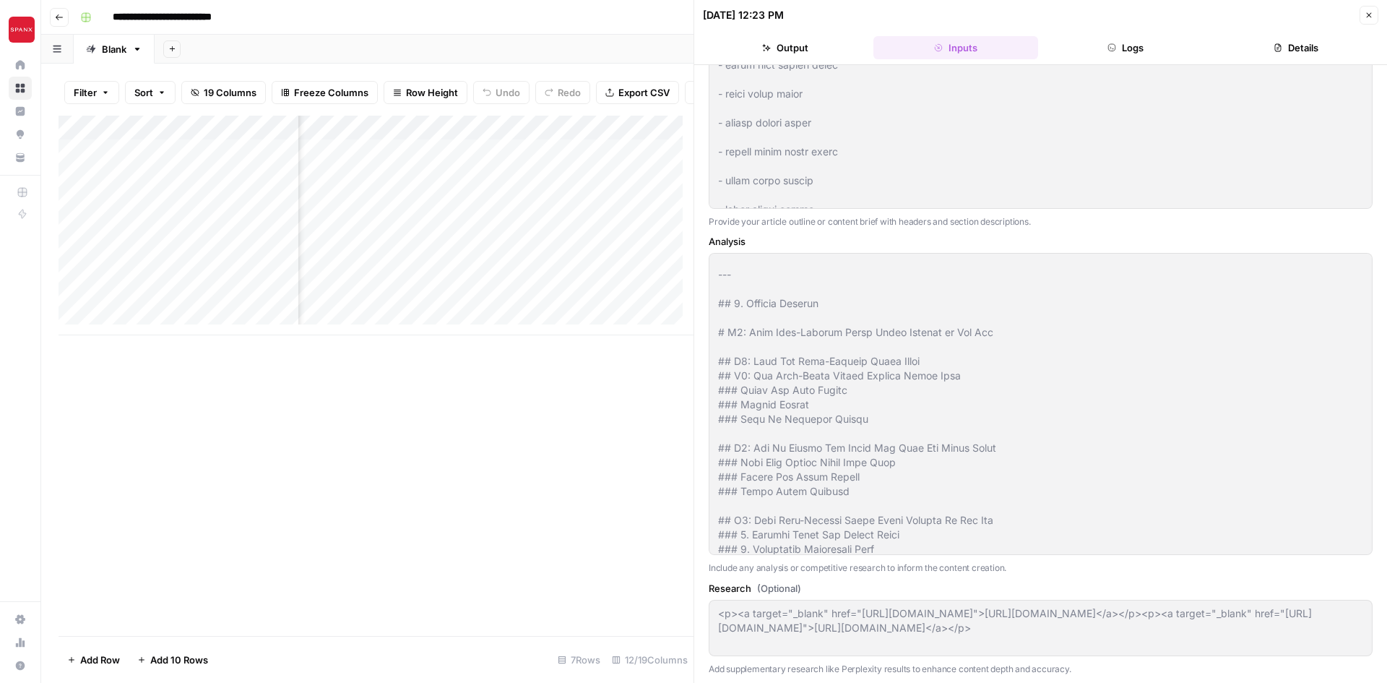
scroll to position [3106, 0]
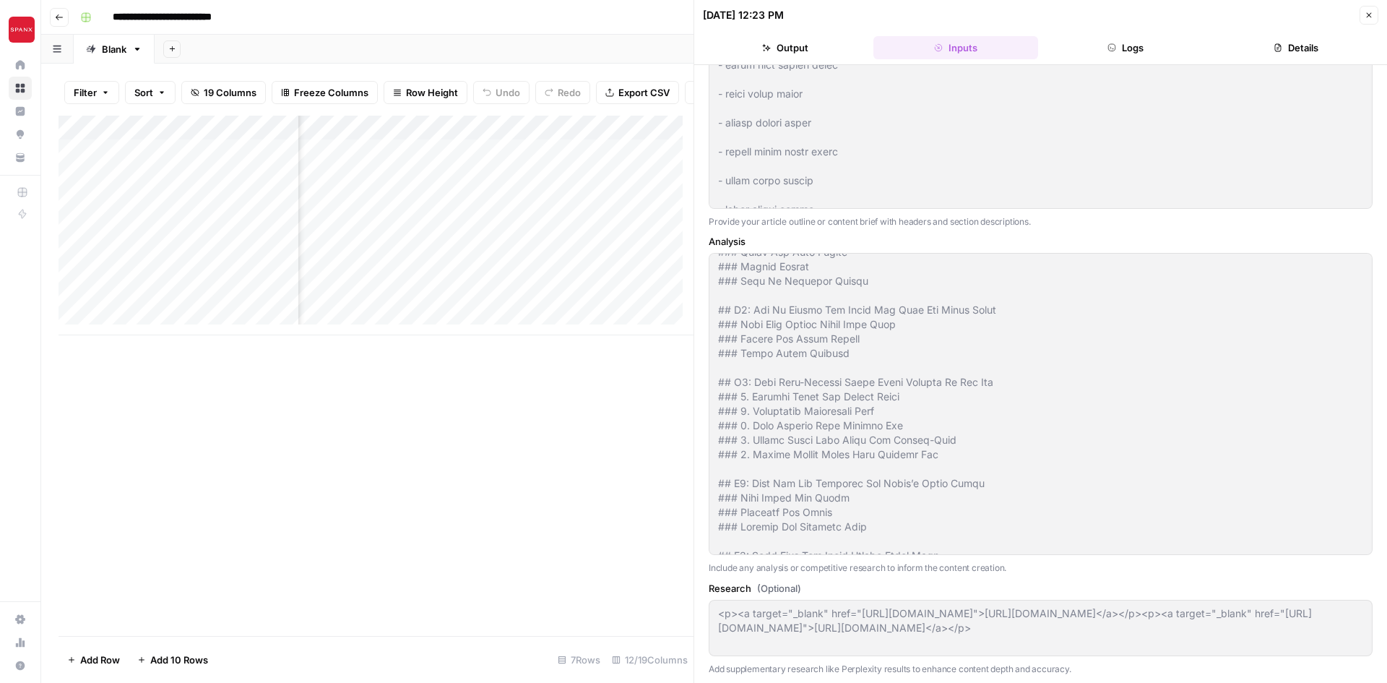
click at [584, 473] on div "Add Column" at bounding box center [376, 376] width 635 height 520
click at [1375, 7] on button "Close" at bounding box center [1368, 15] width 19 height 19
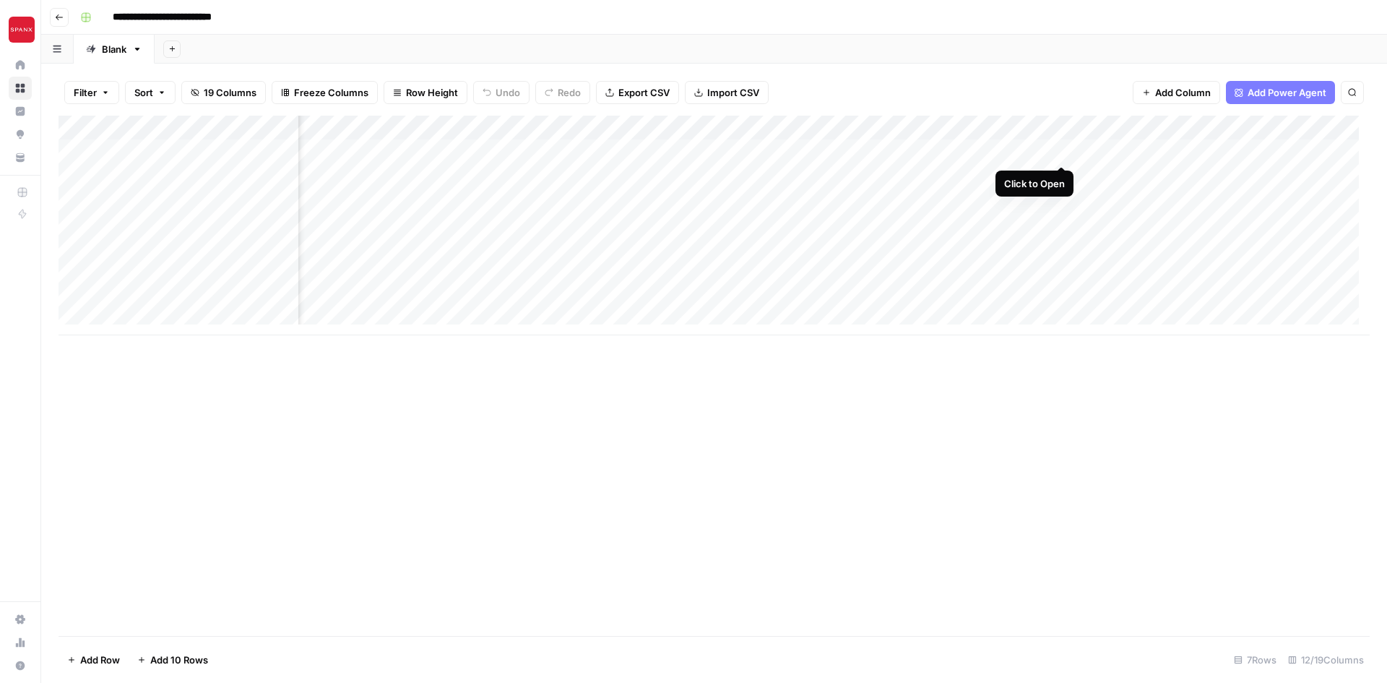
click at [1061, 152] on div "Add Column" at bounding box center [714, 226] width 1311 height 220
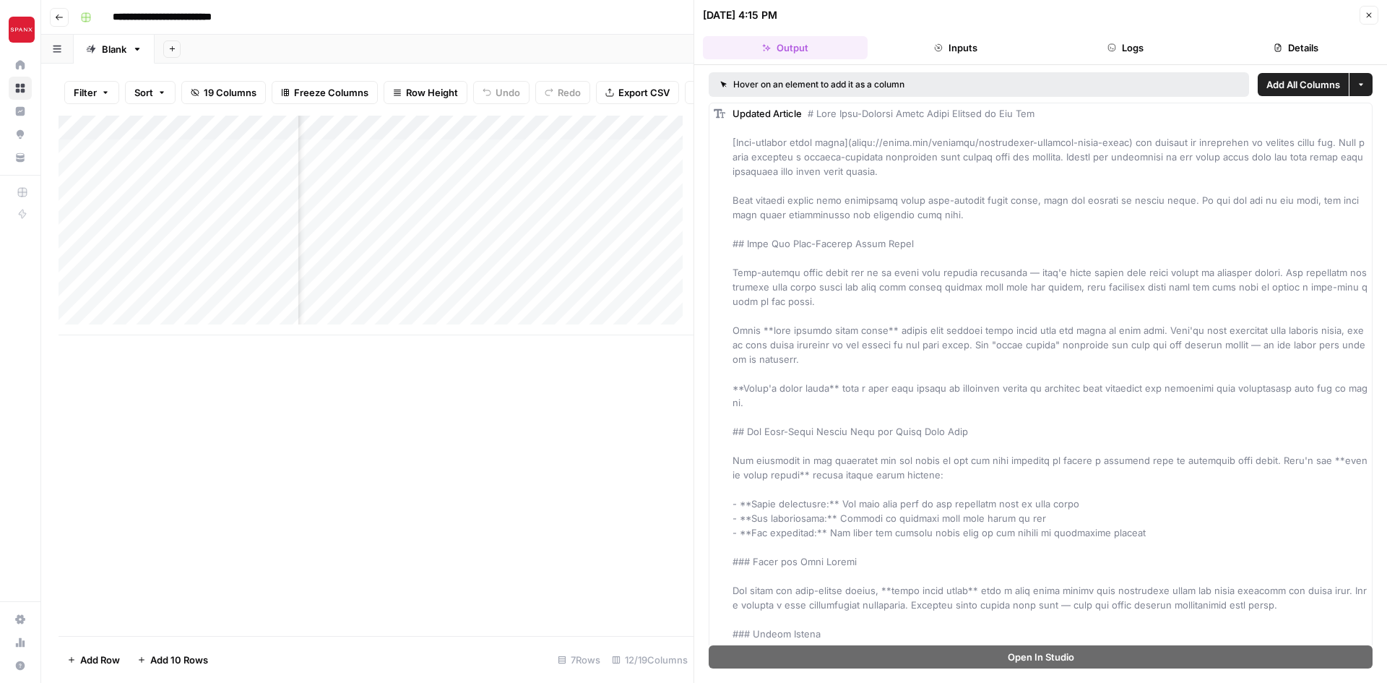
click at [1374, 13] on button "Close" at bounding box center [1368, 15] width 19 height 19
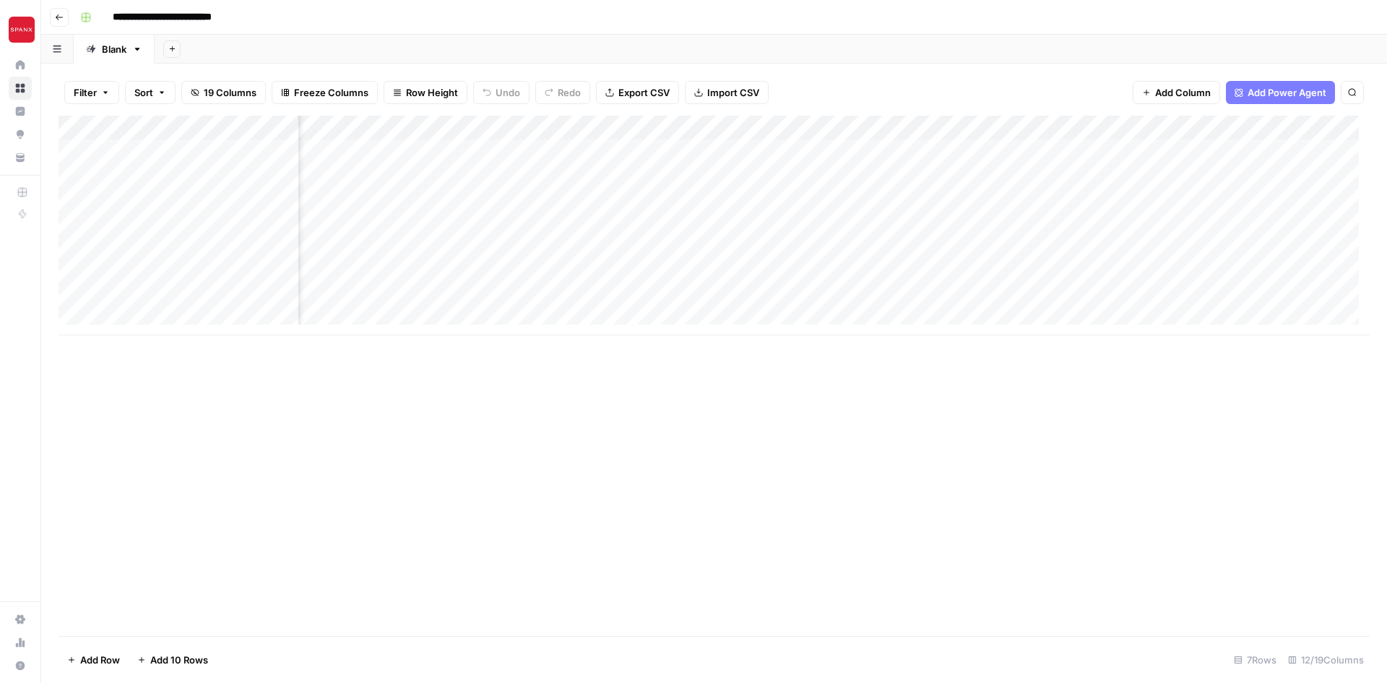
scroll to position [0, 1198]
click at [836, 151] on div "Add Column" at bounding box center [714, 226] width 1311 height 220
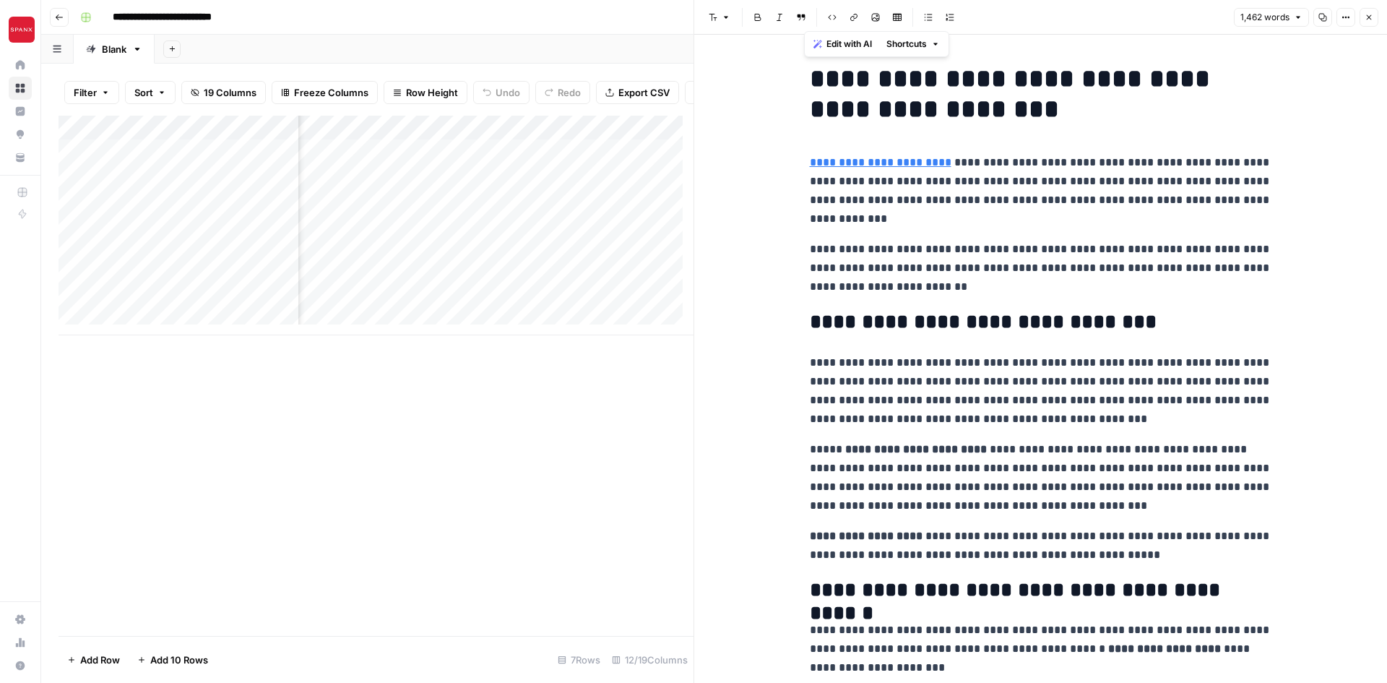
drag, startPoint x: 1141, startPoint y: 630, endPoint x: 791, endPoint y: 77, distance: 654.2
copy div "**********"
click at [928, 362] on p "**********" at bounding box center [1041, 390] width 462 height 75
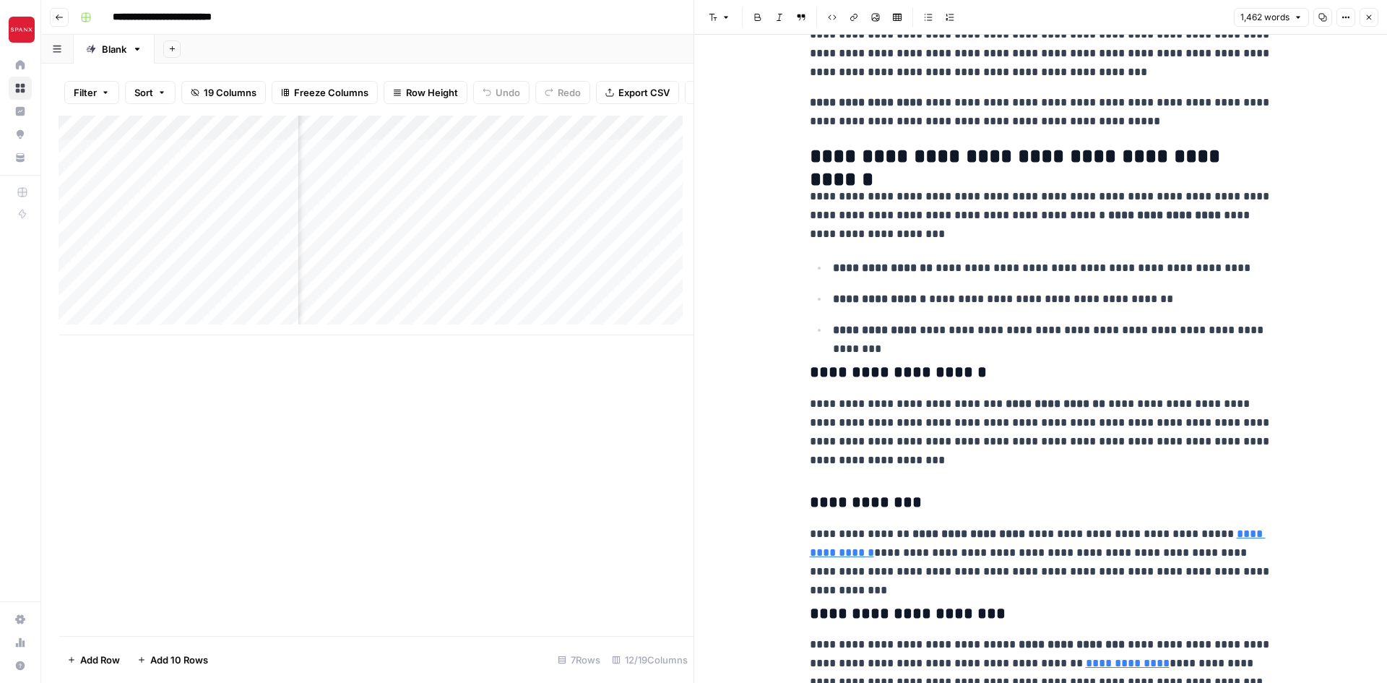
scroll to position [578, 0]
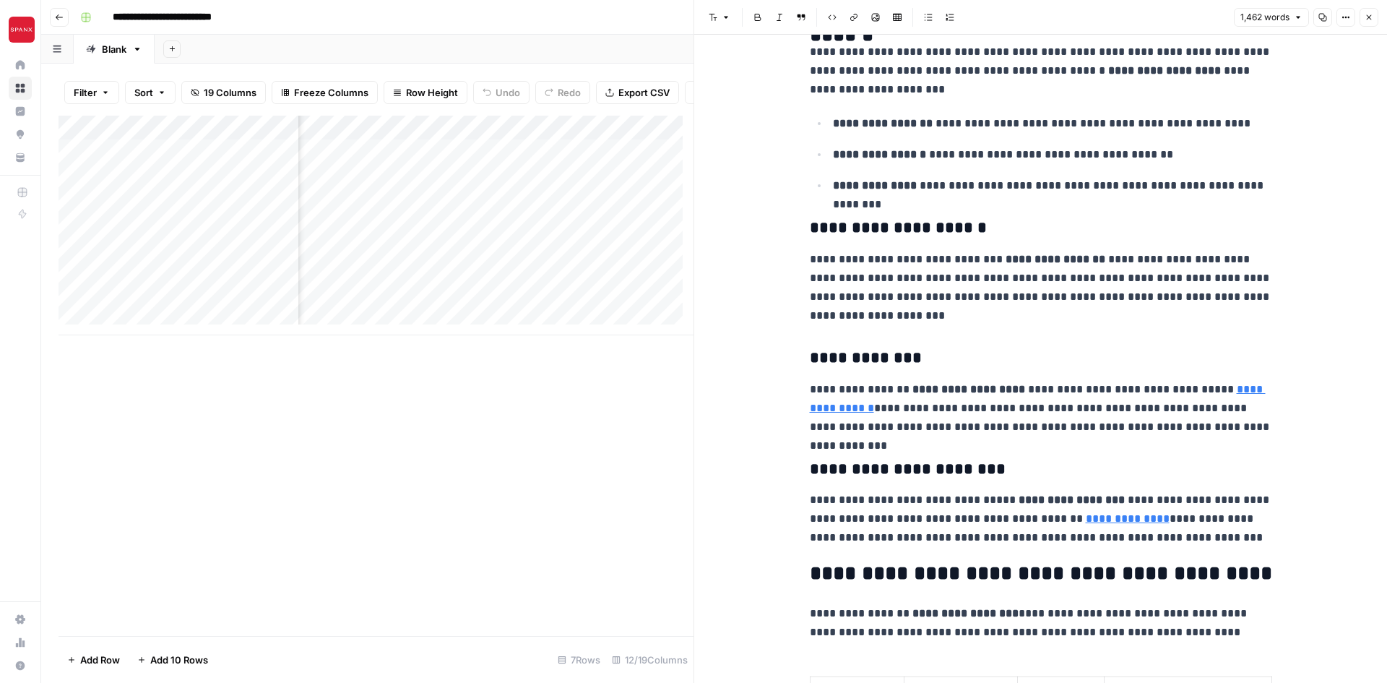
drag, startPoint x: 994, startPoint y: 256, endPoint x: 1202, endPoint y: 271, distance: 208.5
click at [1202, 271] on p "**********" at bounding box center [1041, 287] width 462 height 75
click at [933, 321] on p "**********" at bounding box center [1041, 287] width 462 height 75
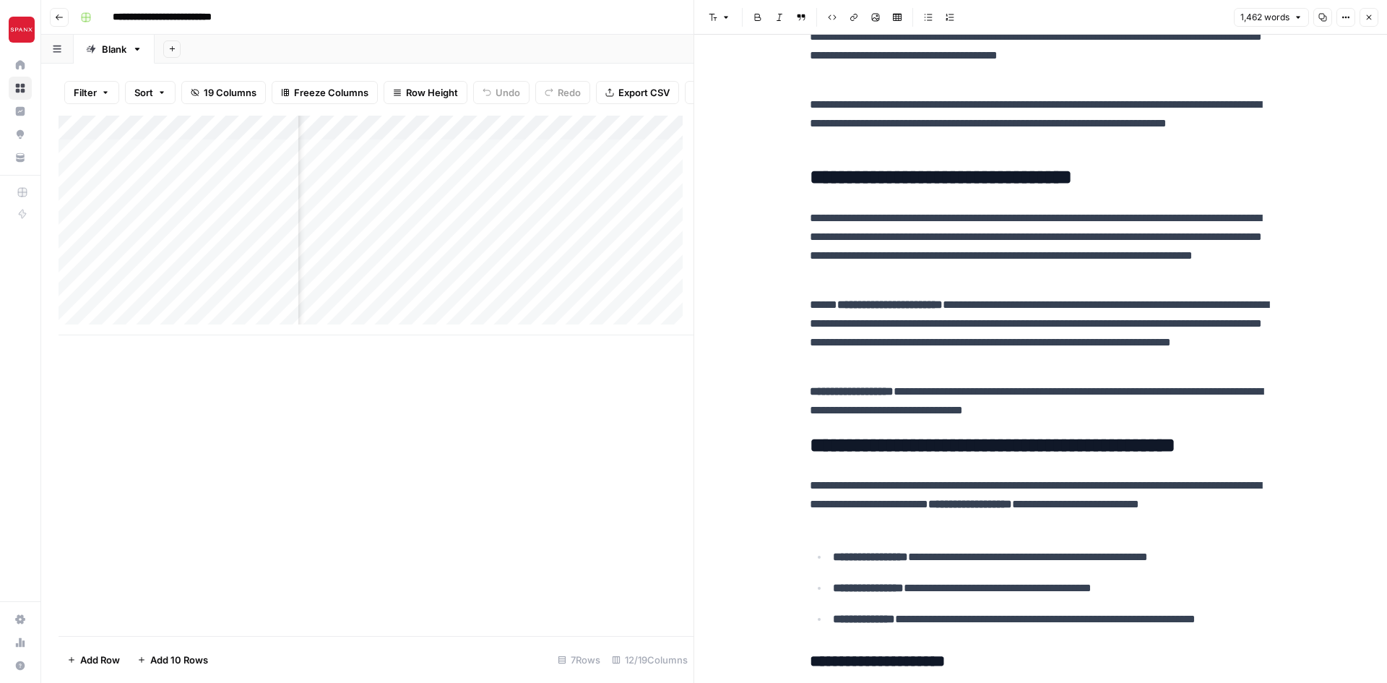
scroll to position [0, 1492]
click at [1372, 18] on icon "button" at bounding box center [1368, 17] width 9 height 9
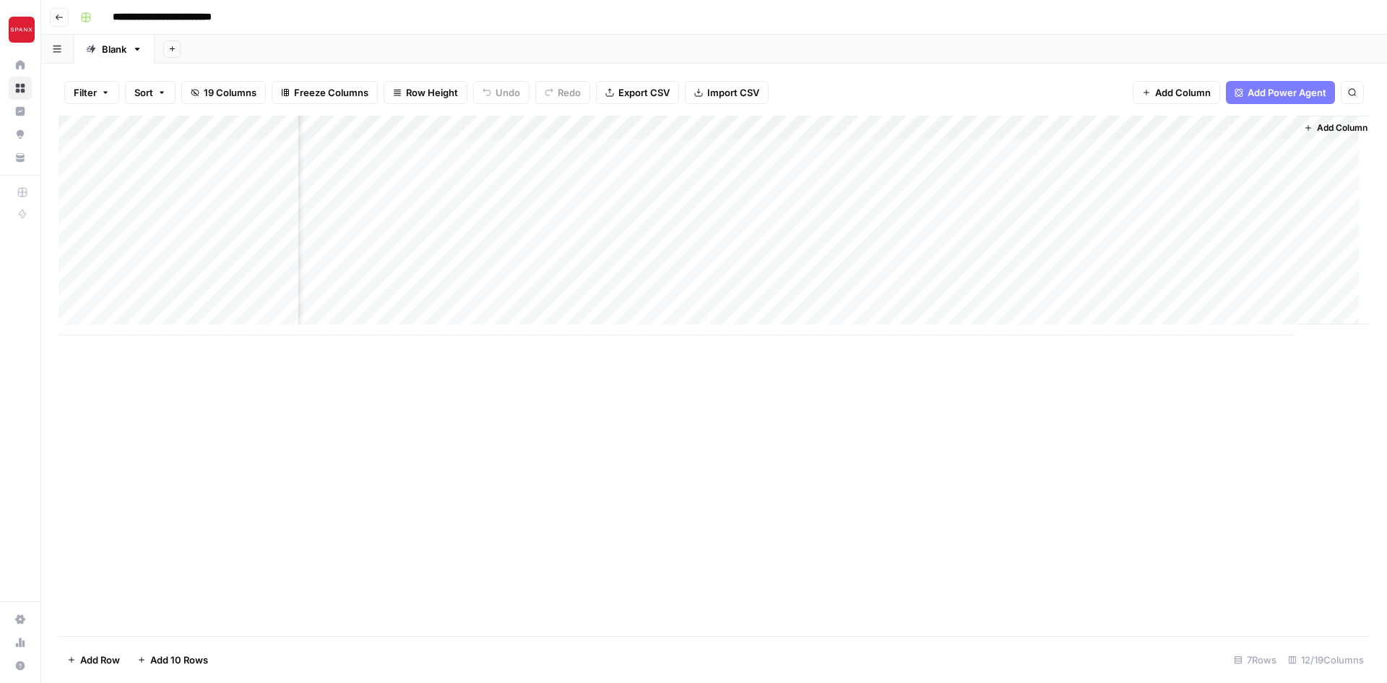
scroll to position [0, 1503]
click at [1061, 152] on div "Add Column" at bounding box center [714, 226] width 1311 height 220
click at [1128, 150] on div "Add Column" at bounding box center [714, 226] width 1311 height 220
click at [1089, 129] on div "Add Column" at bounding box center [714, 226] width 1311 height 220
click at [1088, 116] on div at bounding box center [1083, 130] width 131 height 29
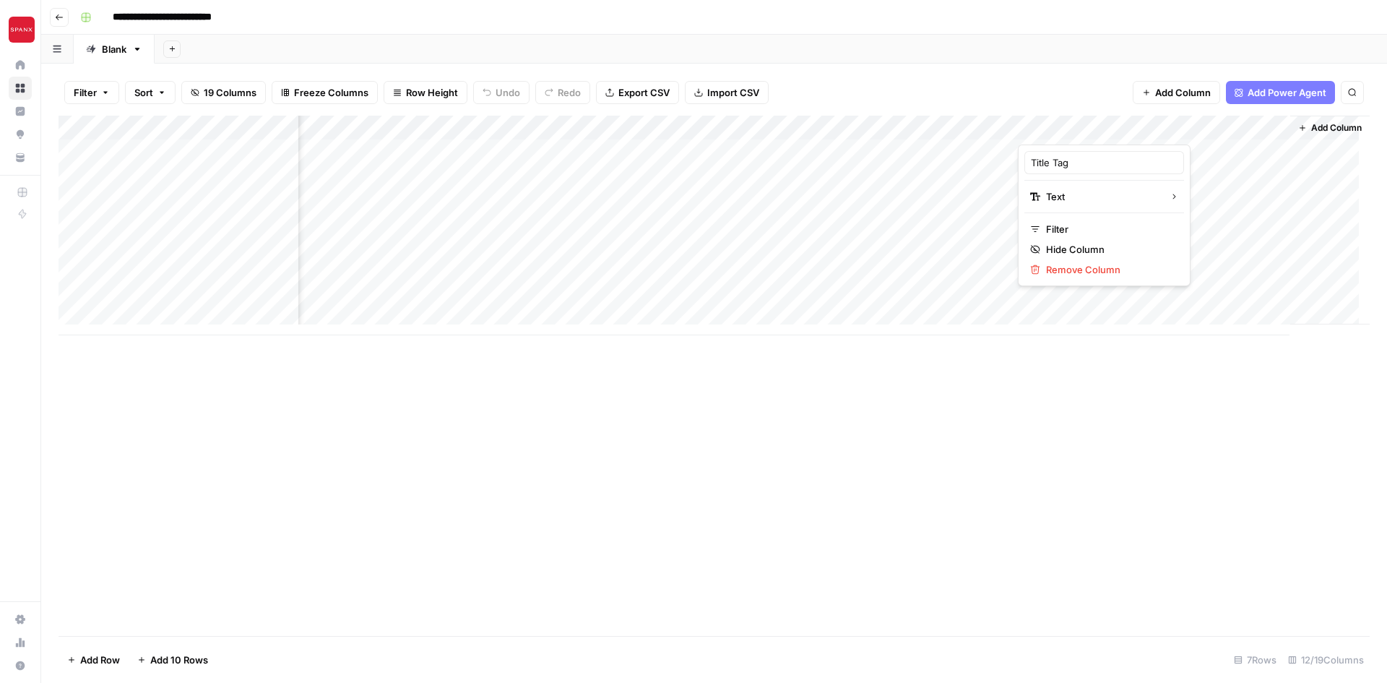
click at [1078, 85] on div "Filter Sort 19 Columns Freeze Columns Row Height Undo Redo Export CSV Import CS…" at bounding box center [714, 92] width 1311 height 46
click at [1086, 149] on div "Add Column" at bounding box center [714, 226] width 1311 height 220
click at [1133, 152] on div "Add Column" at bounding box center [714, 226] width 1311 height 220
drag, startPoint x: 1033, startPoint y: 150, endPoint x: 1386, endPoint y: 155, distance: 353.2
click at [1386, 155] on body "**********" at bounding box center [693, 341] width 1387 height 683
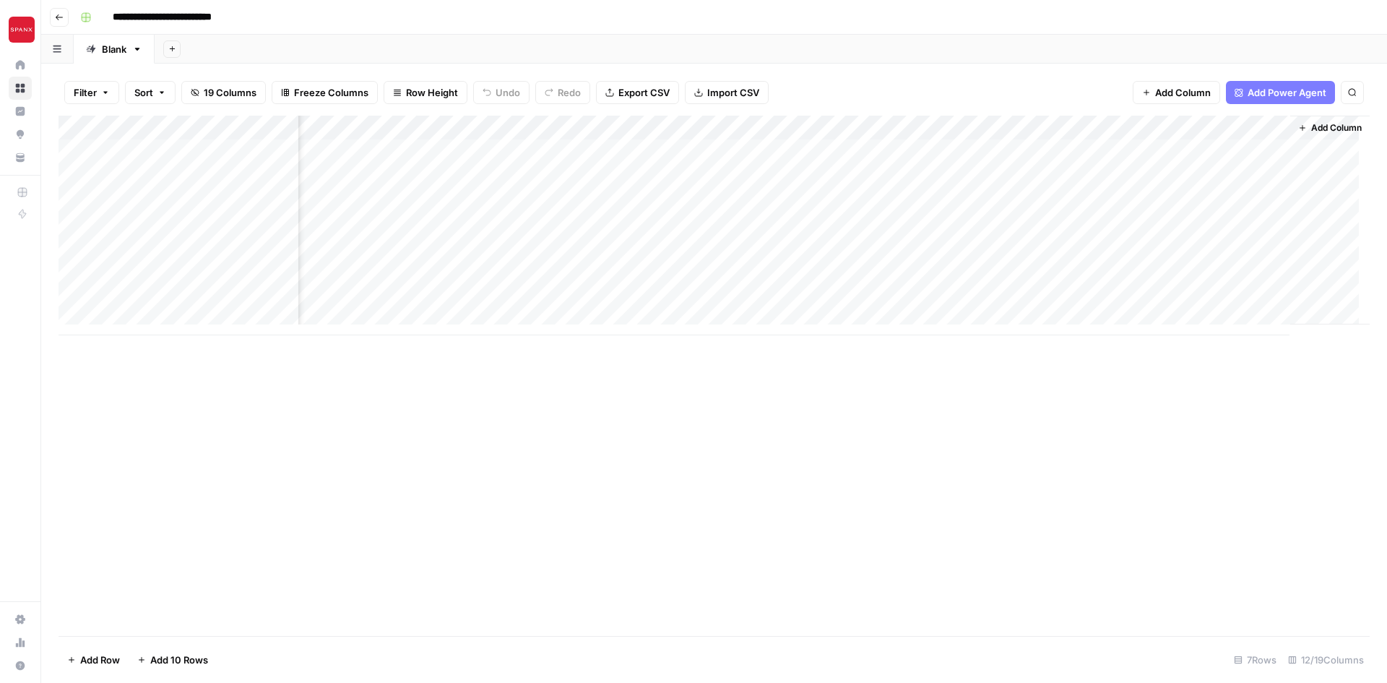
click at [1243, 428] on div "Add Column" at bounding box center [714, 376] width 1311 height 520
click at [1200, 153] on div "Add Column" at bounding box center [714, 226] width 1311 height 220
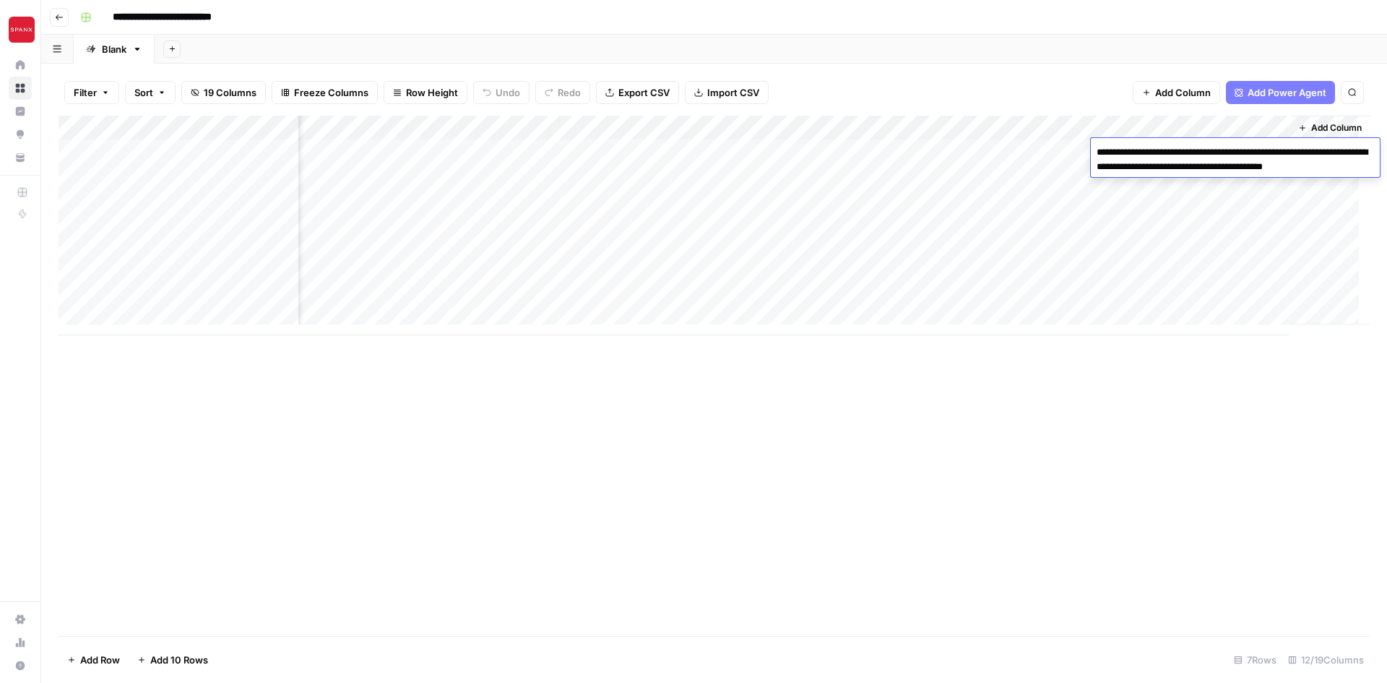
click at [1310, 493] on div "Add Column" at bounding box center [714, 376] width 1311 height 520
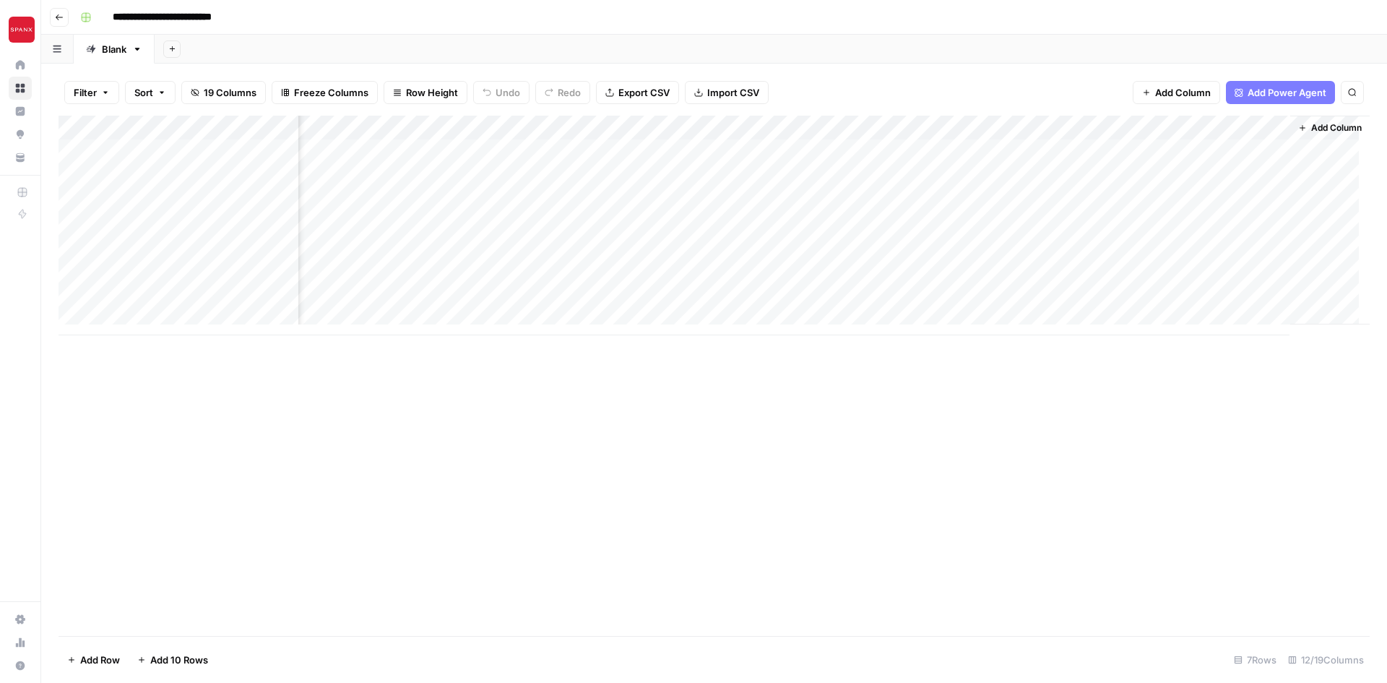
click at [1114, 157] on div "Add Column" at bounding box center [714, 226] width 1311 height 220
click at [1110, 146] on div "Add Column" at bounding box center [714, 226] width 1311 height 220
click at [1114, 529] on div "Add Column" at bounding box center [714, 376] width 1311 height 520
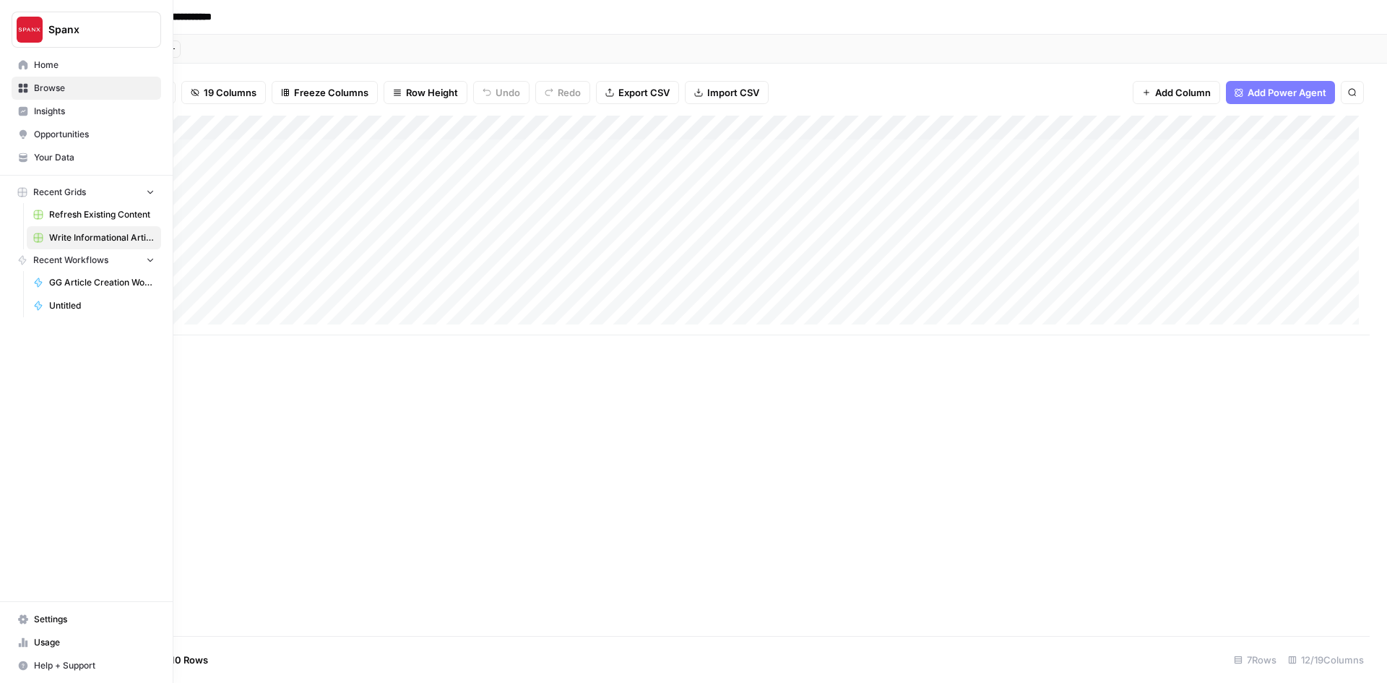
click at [20, 87] on icon at bounding box center [23, 88] width 9 height 9
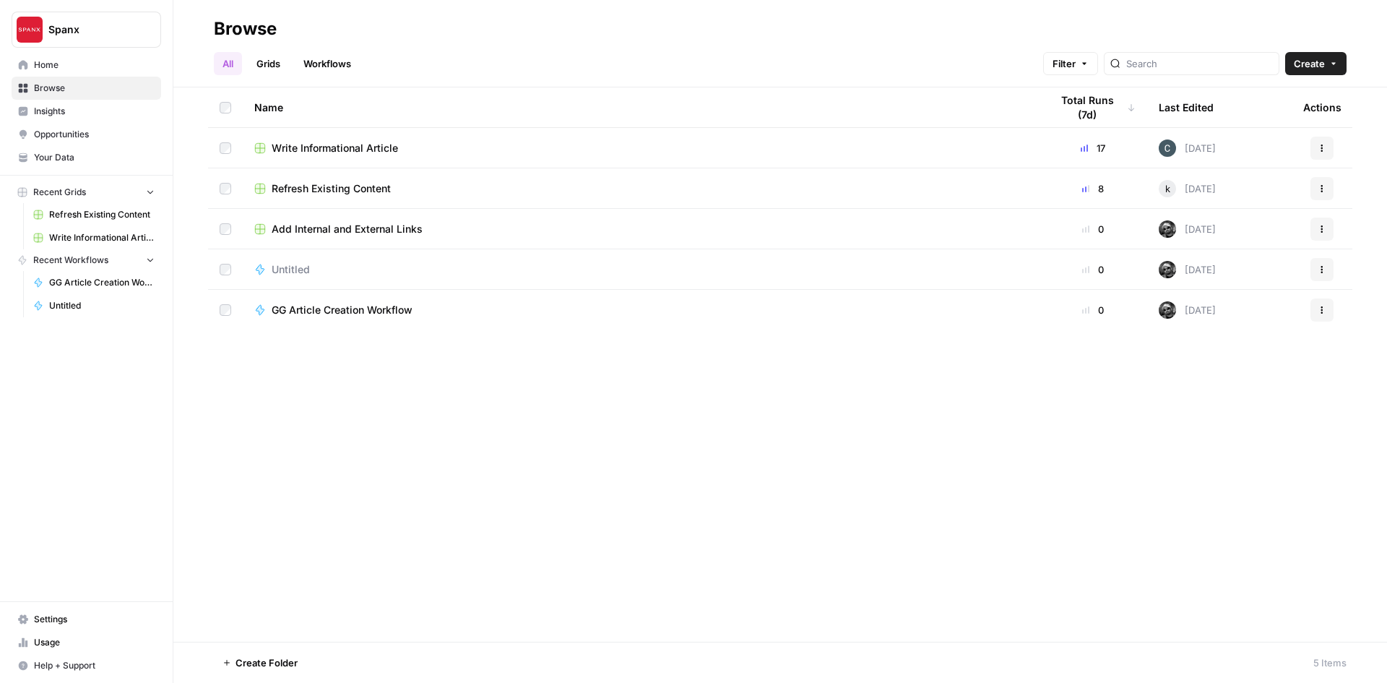
click at [87, 217] on span "Refresh Existing Content" at bounding box center [101, 214] width 105 height 13
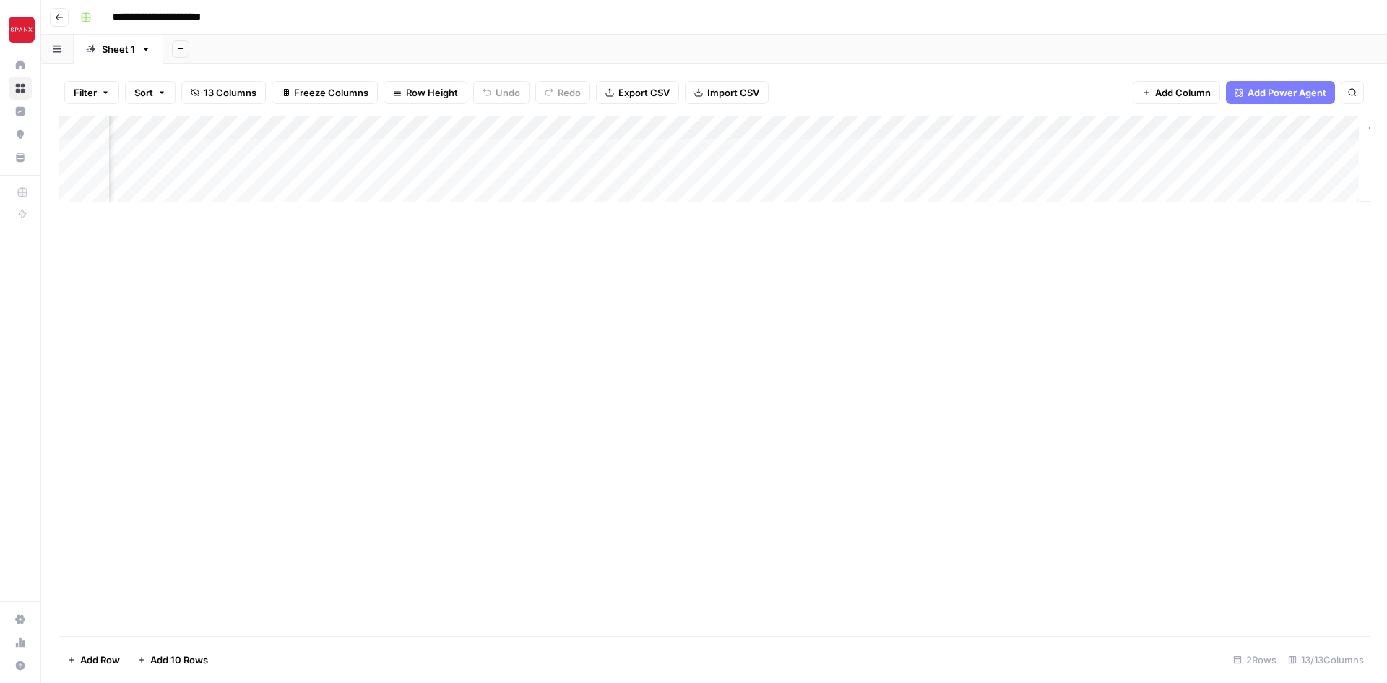
scroll to position [0, 1415]
click at [1246, 173] on div "Add Column" at bounding box center [714, 164] width 1311 height 97
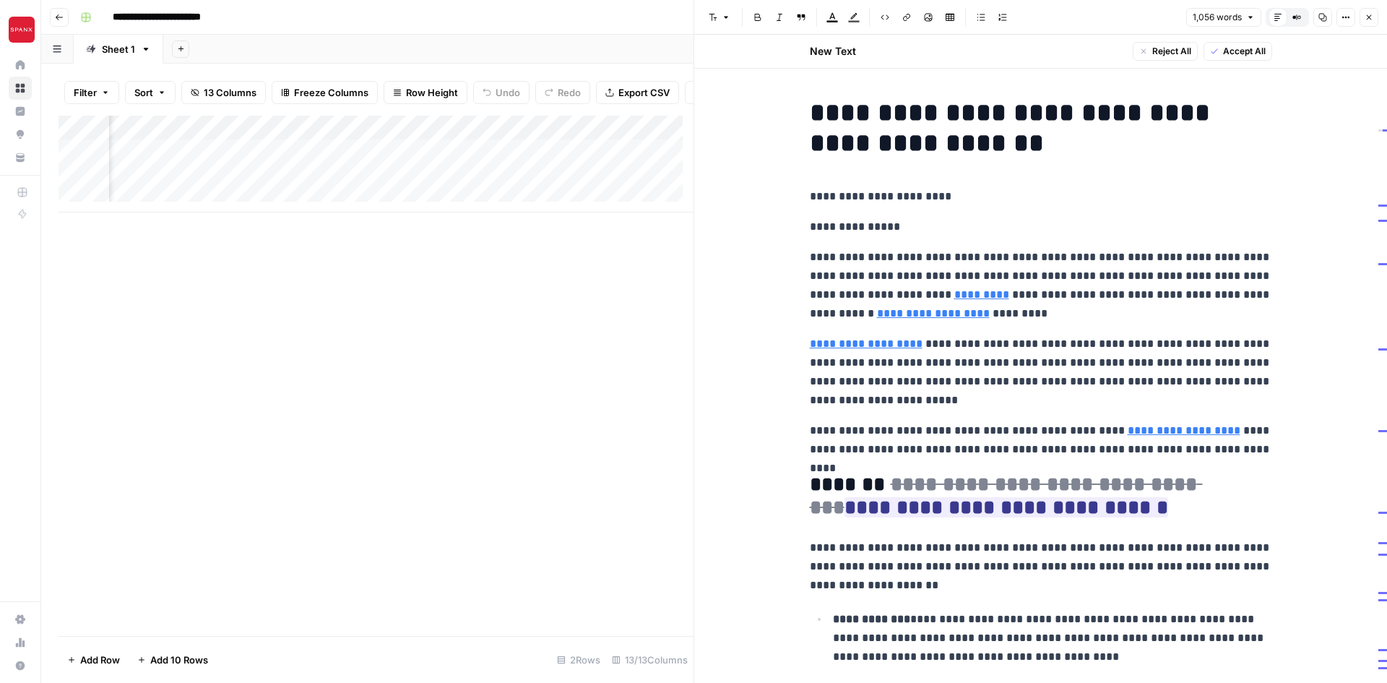
type input "[URL][DOMAIN_NAME]"
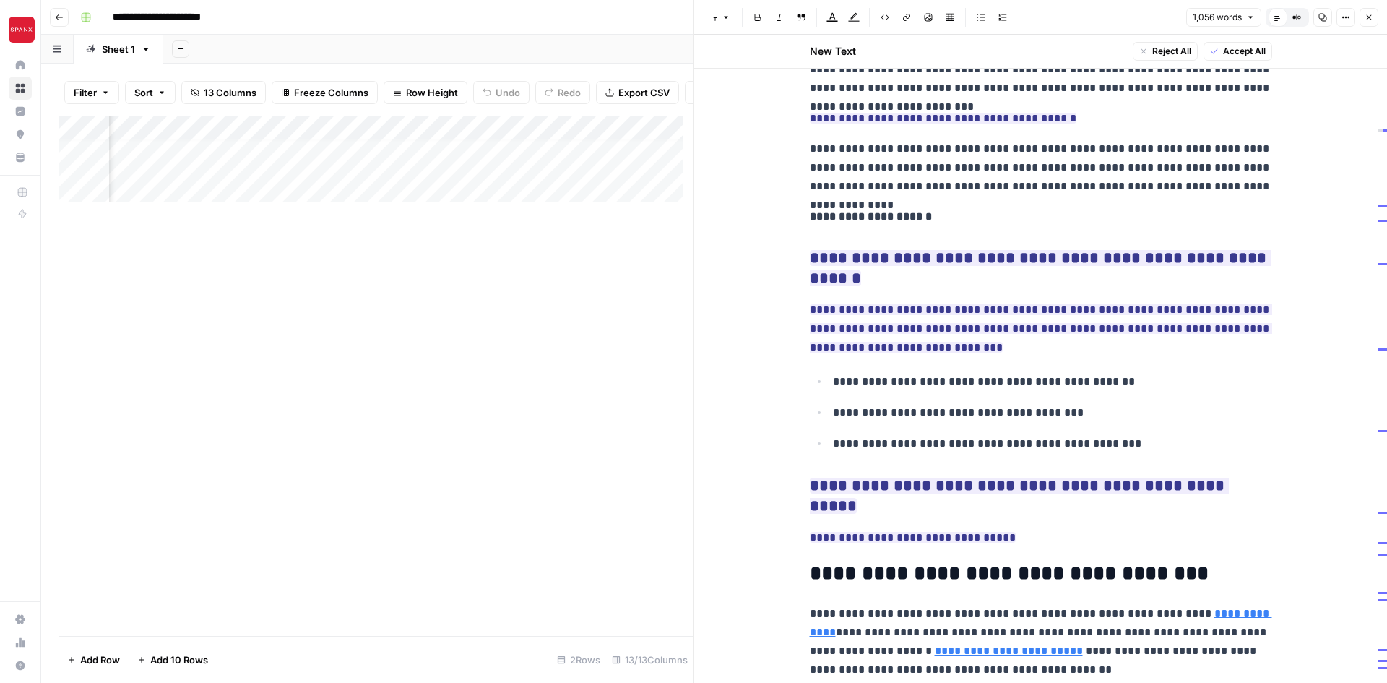
scroll to position [2105, 0]
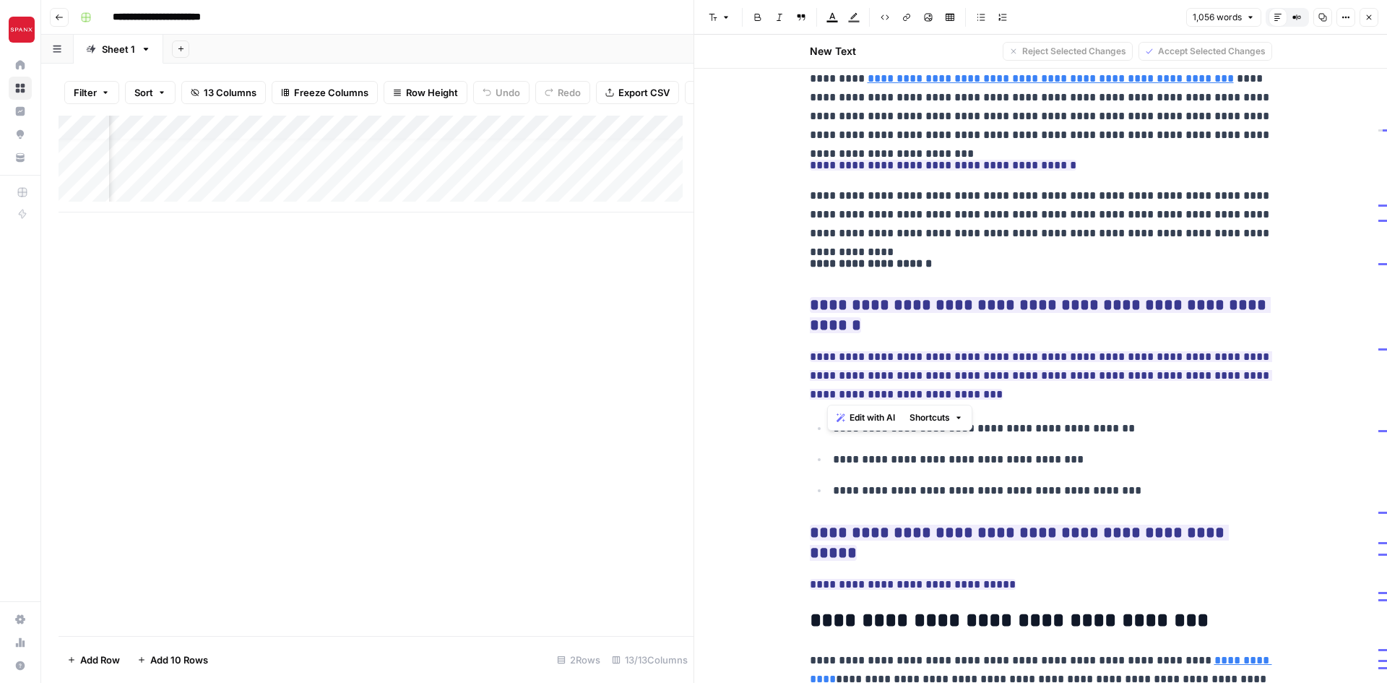
drag, startPoint x: 1108, startPoint y: 397, endPoint x: 811, endPoint y: 400, distance: 296.9
click at [828, 418] on li "**********" at bounding box center [1049, 428] width 443 height 20
click at [1169, 450] on p "**********" at bounding box center [1052, 459] width 439 height 19
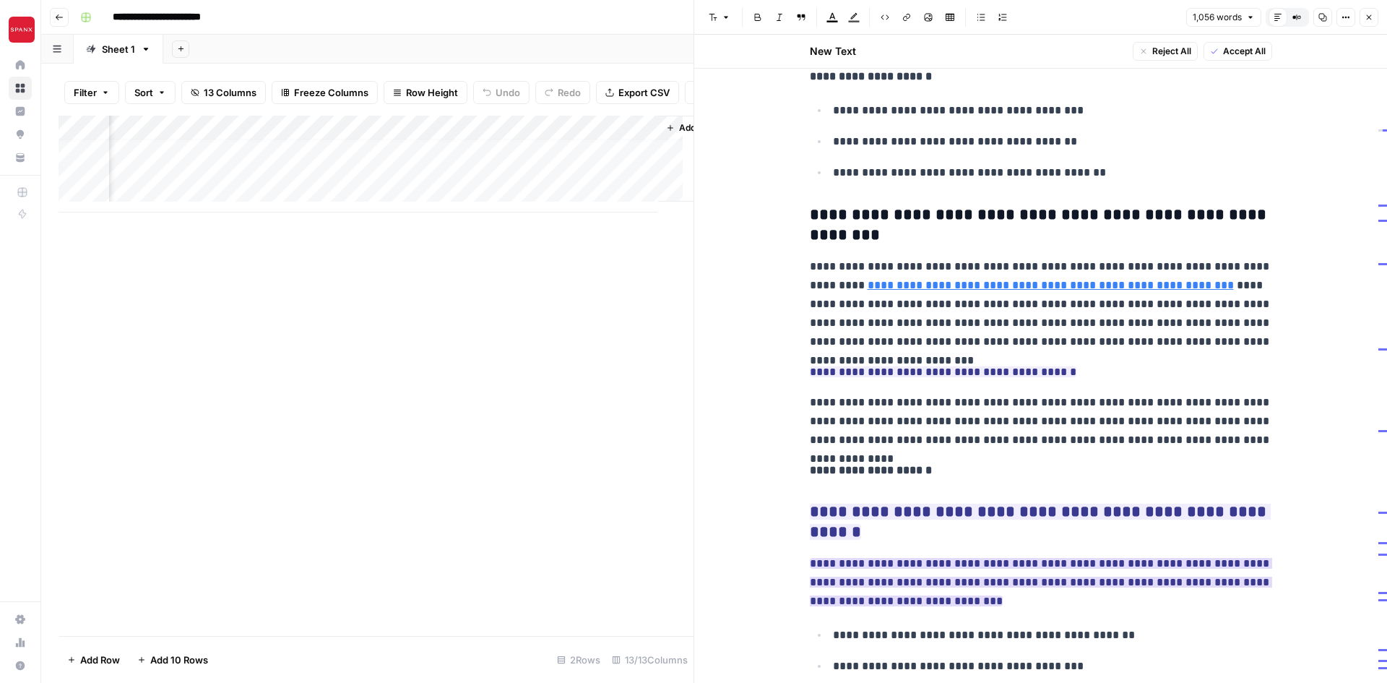
scroll to position [1889, 0]
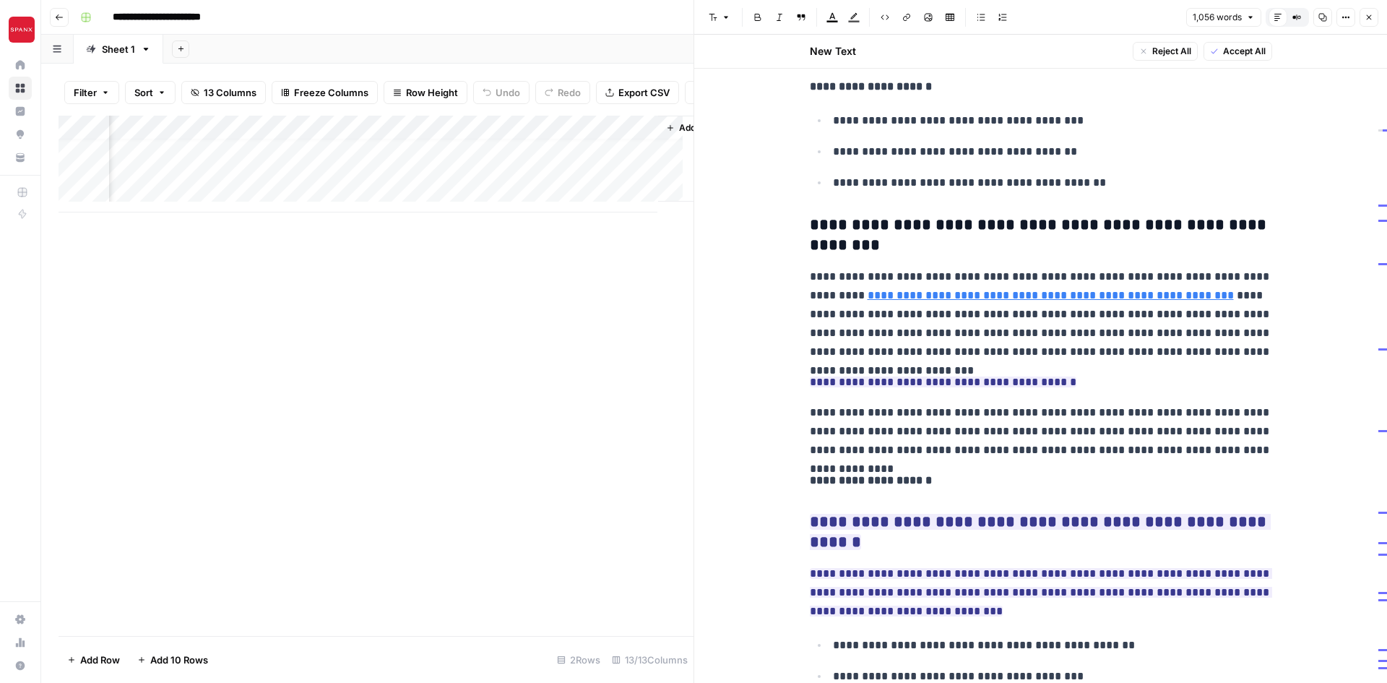
click at [1367, 15] on icon "button" at bounding box center [1369, 17] width 5 height 5
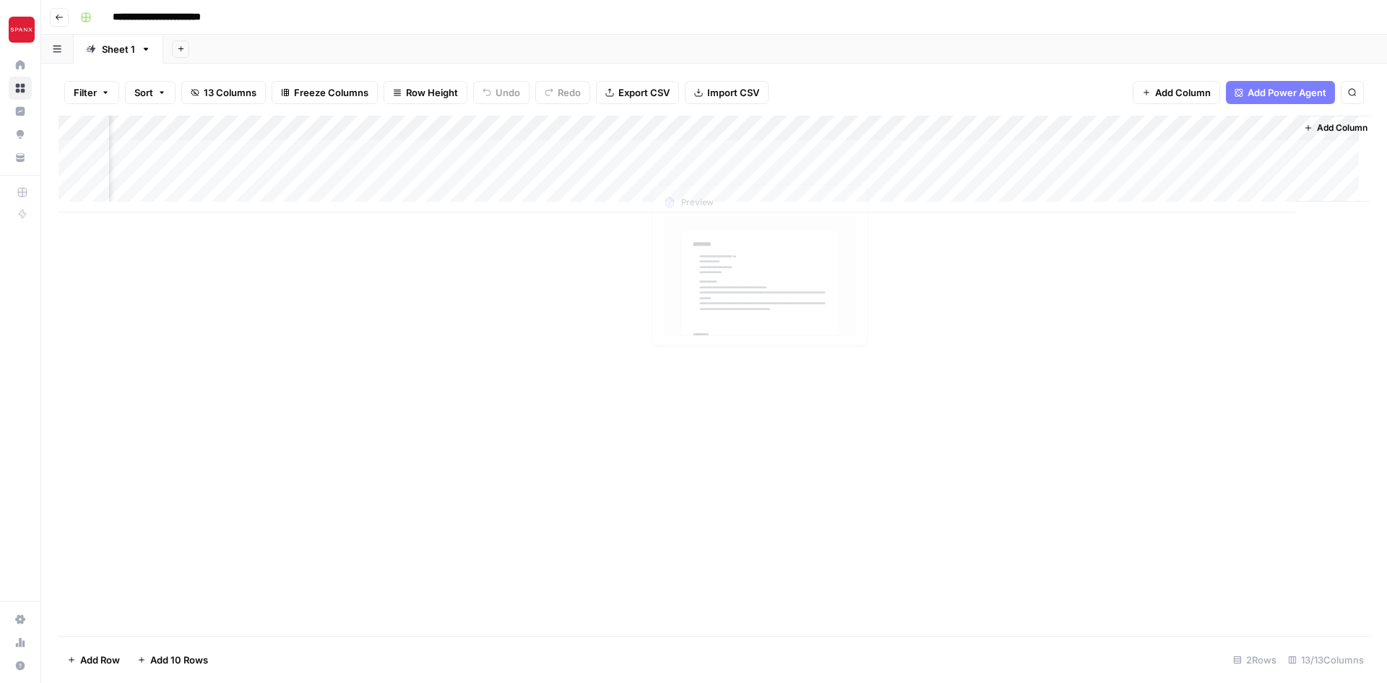
scroll to position [0, 1398]
click at [925, 171] on div "Add Column" at bounding box center [714, 164] width 1311 height 97
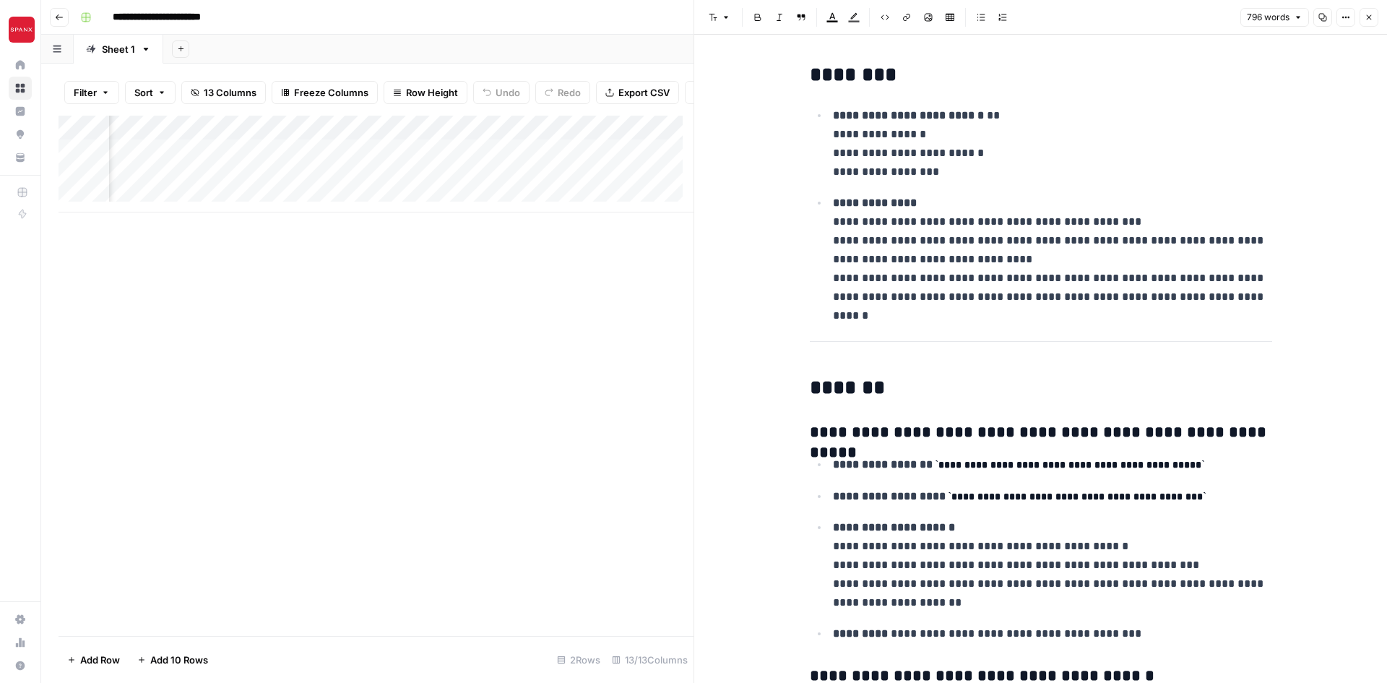
scroll to position [0, 1718]
click at [1372, 18] on icon "button" at bounding box center [1368, 17] width 9 height 9
